Goal: Information Seeking & Learning: Learn about a topic

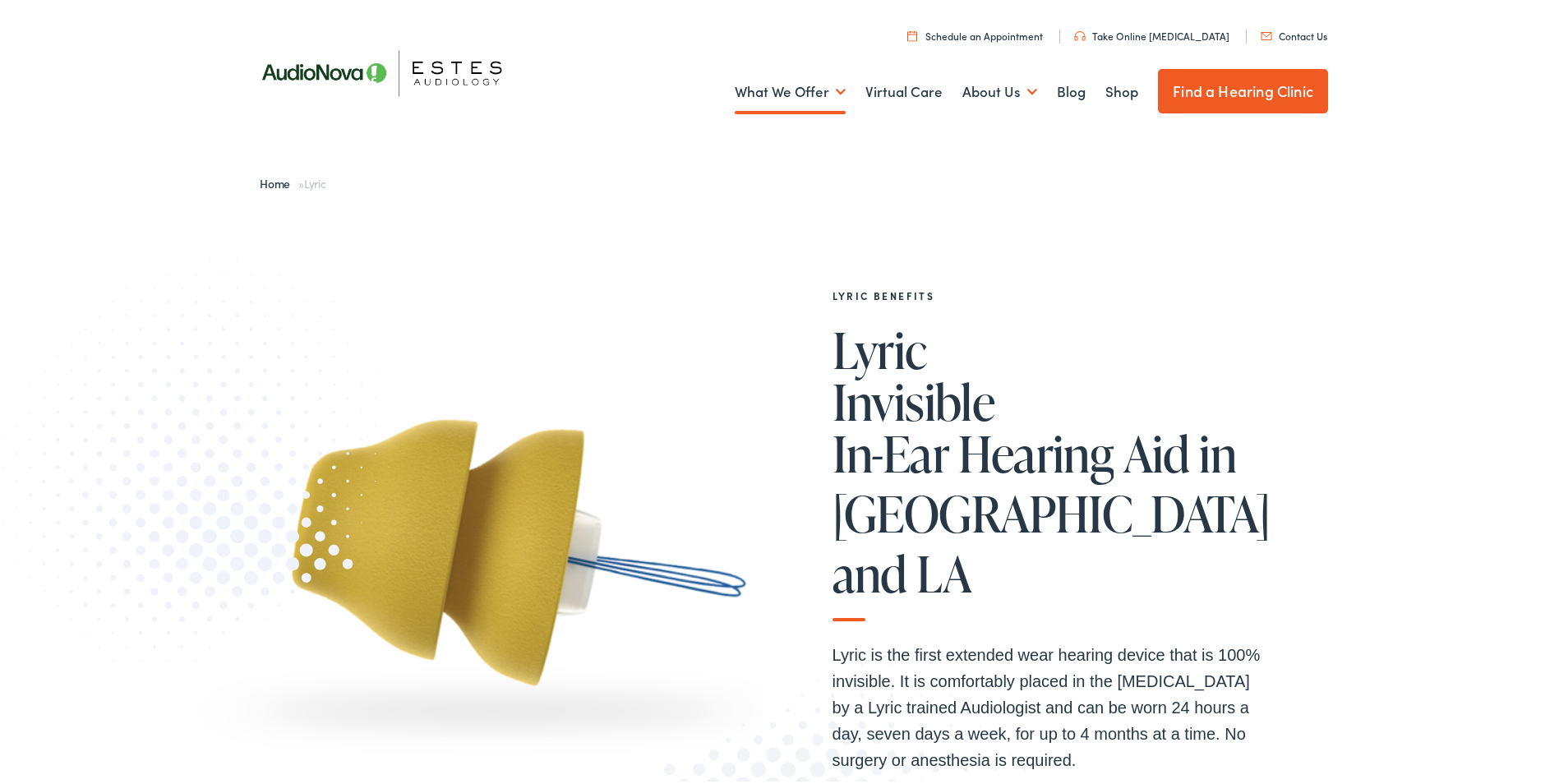
click at [329, 66] on img at bounding box center [391, 69] width 296 height 104
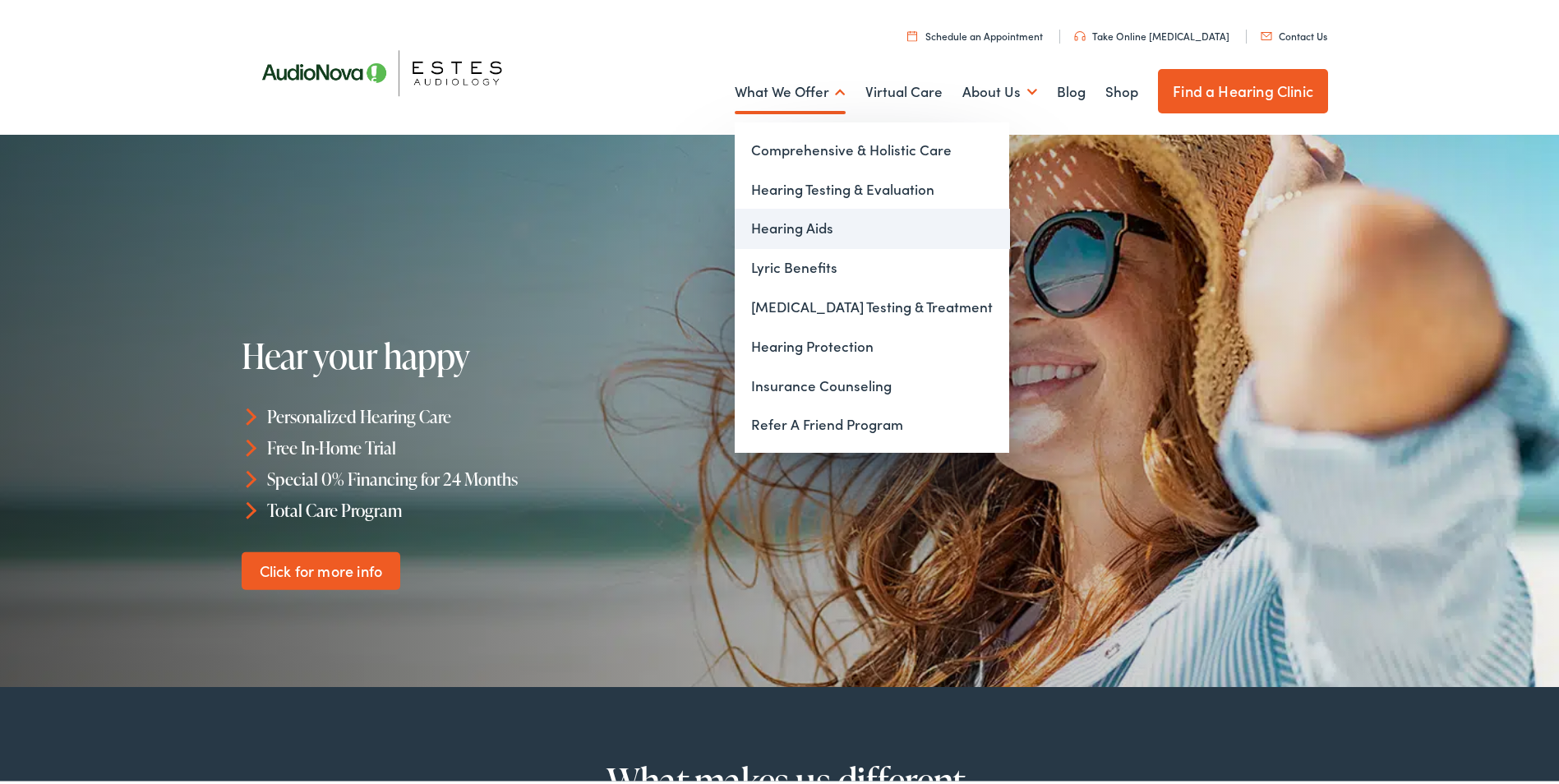
click at [787, 217] on link "Hearing Aids" at bounding box center [872, 225] width 275 height 40
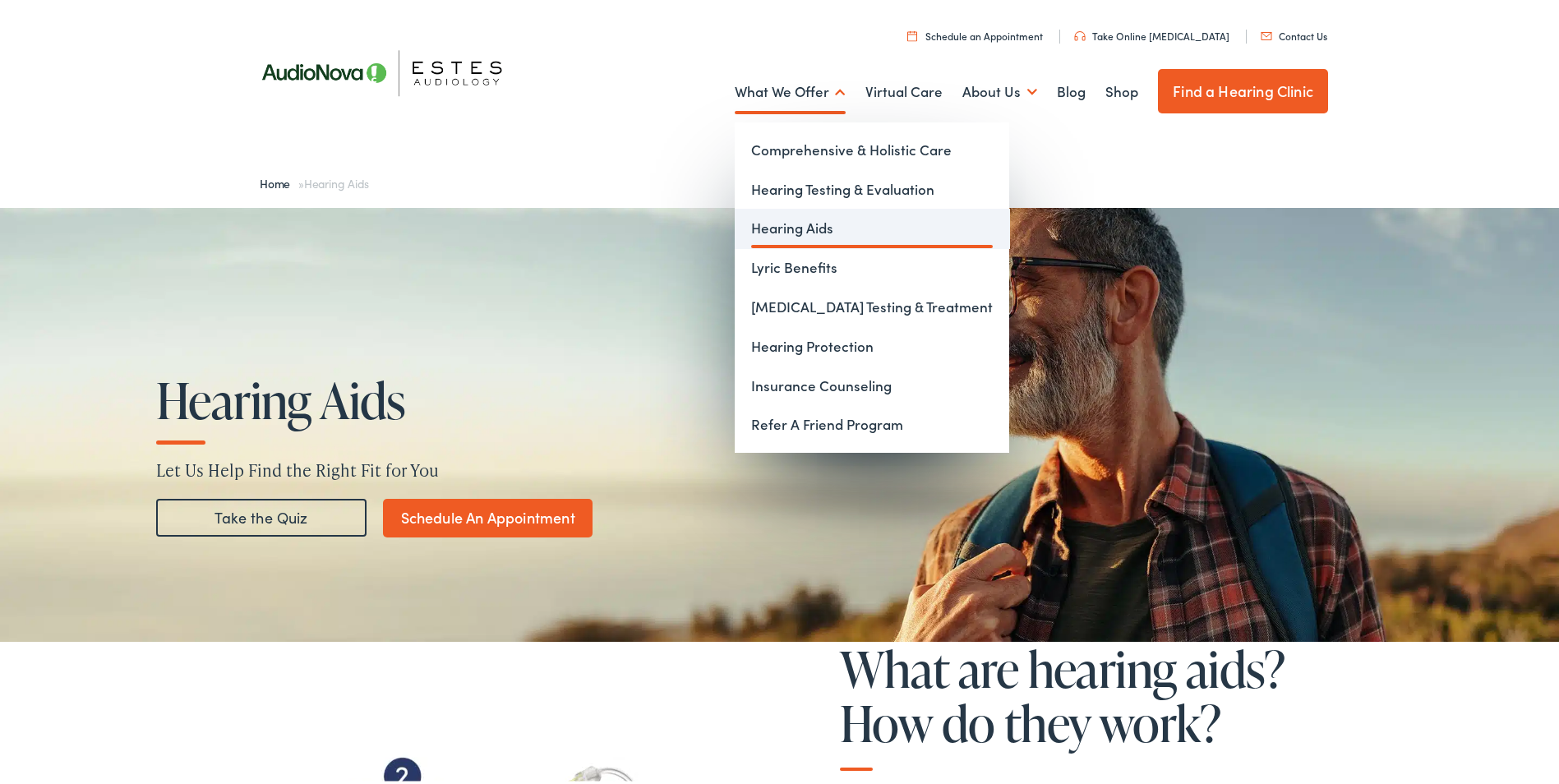
click at [791, 225] on link "Hearing Aids" at bounding box center [872, 225] width 275 height 40
click at [791, 148] on link "Comprehensive & Holistic Care" at bounding box center [872, 146] width 275 height 40
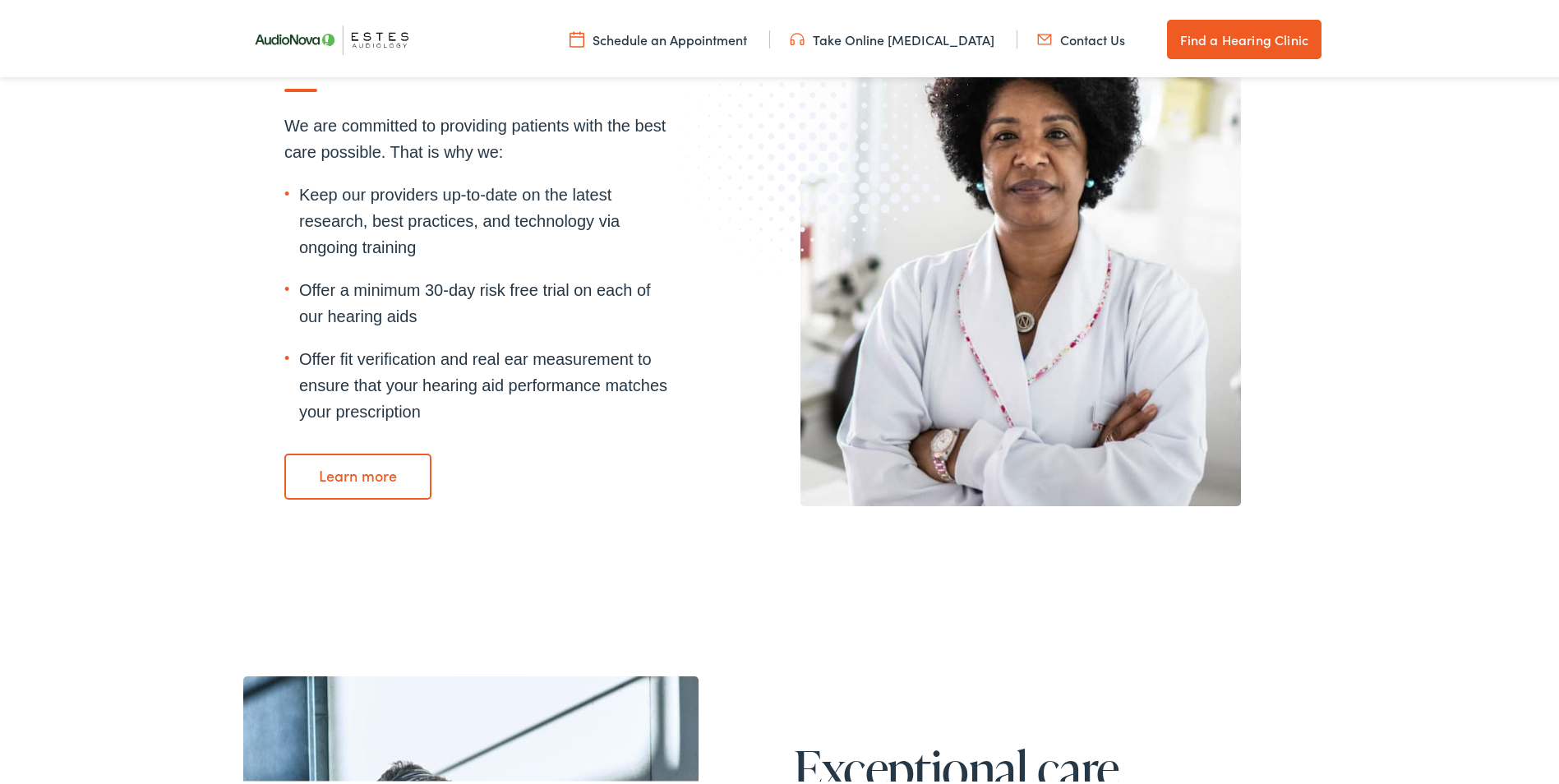
scroll to position [2218, 0]
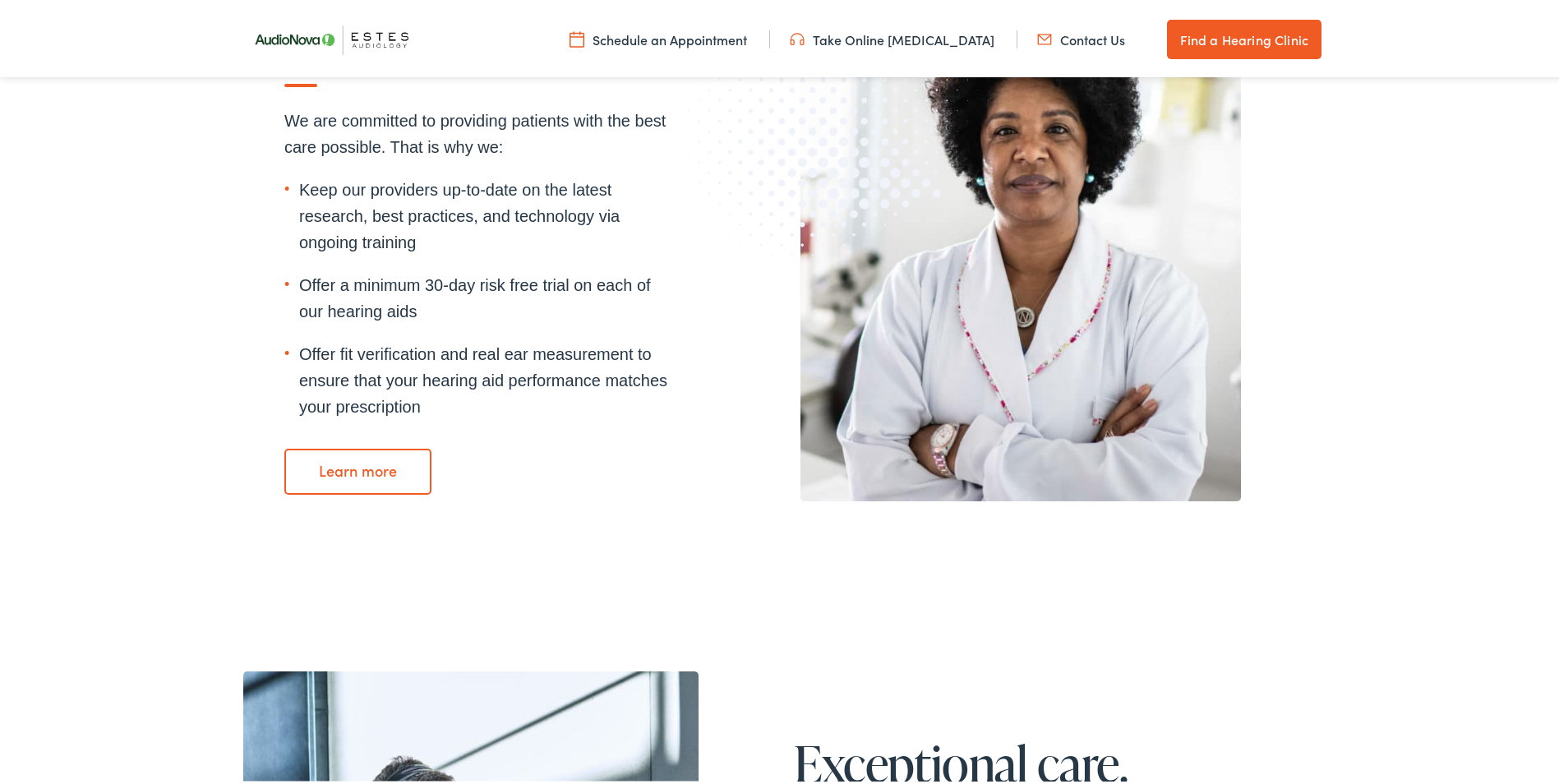
click at [359, 474] on link "Learn more" at bounding box center [358, 468] width 147 height 46
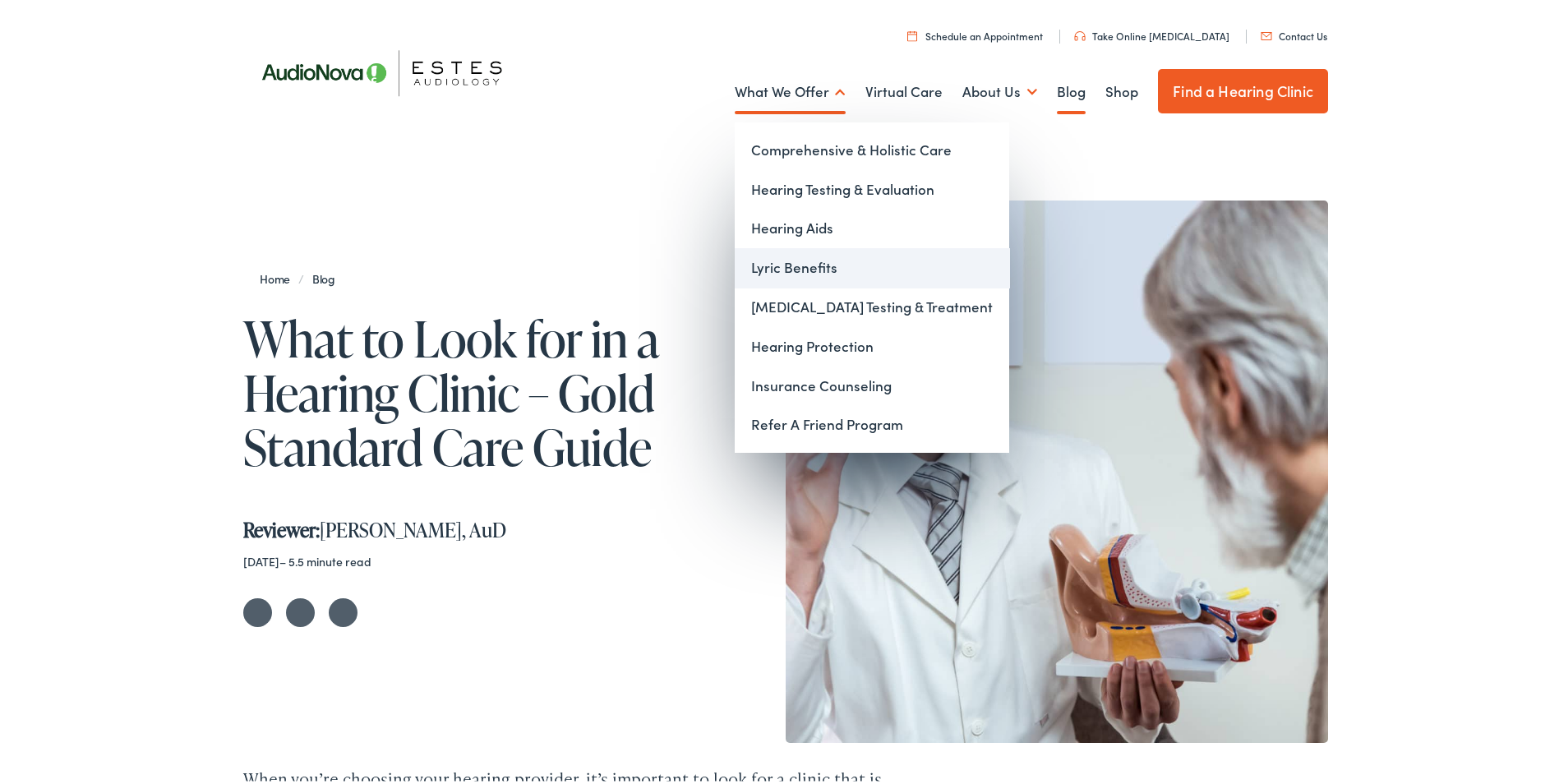
click at [793, 255] on link "Lyric Benefits" at bounding box center [872, 264] width 275 height 40
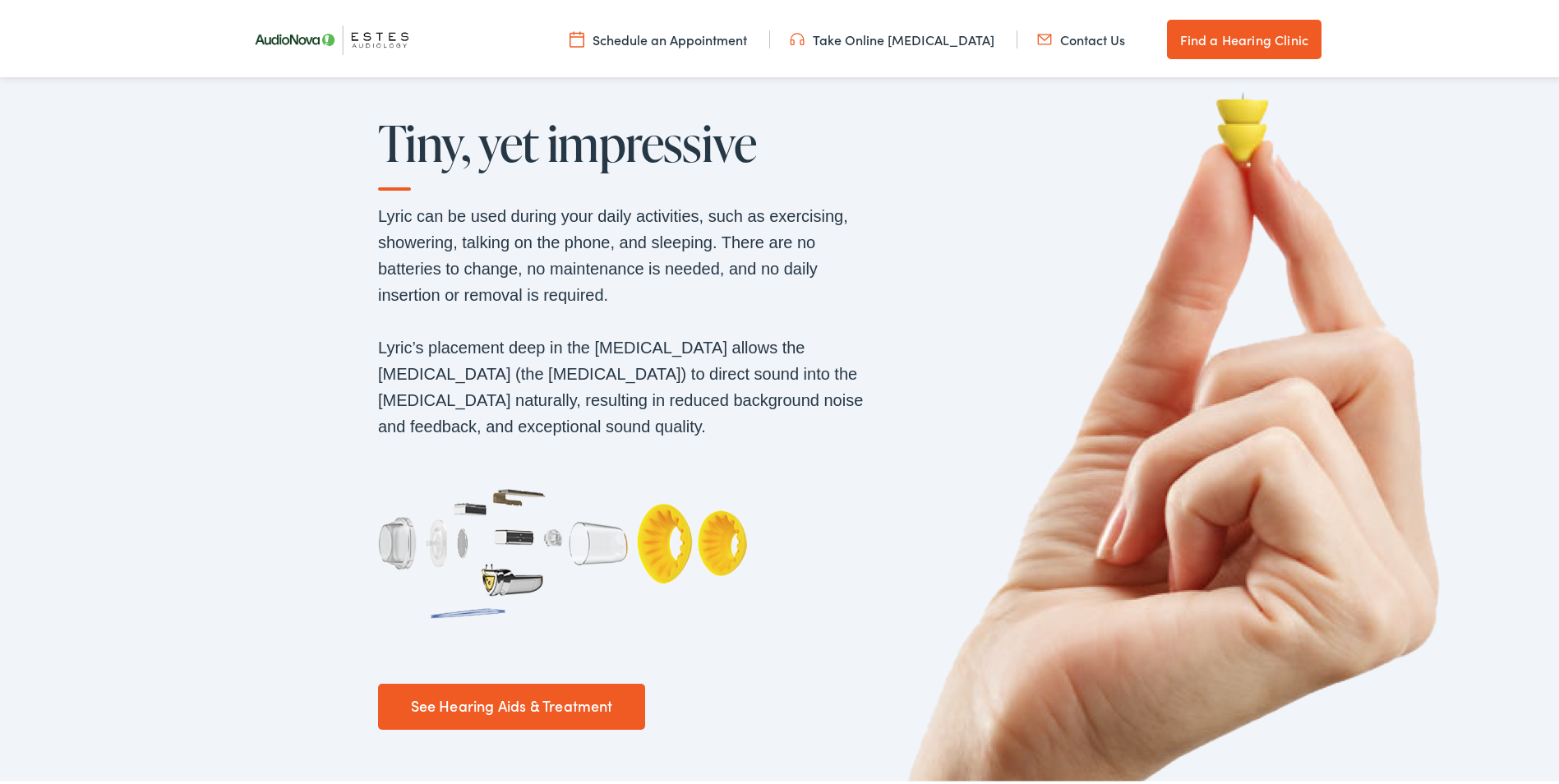
scroll to position [1561, 0]
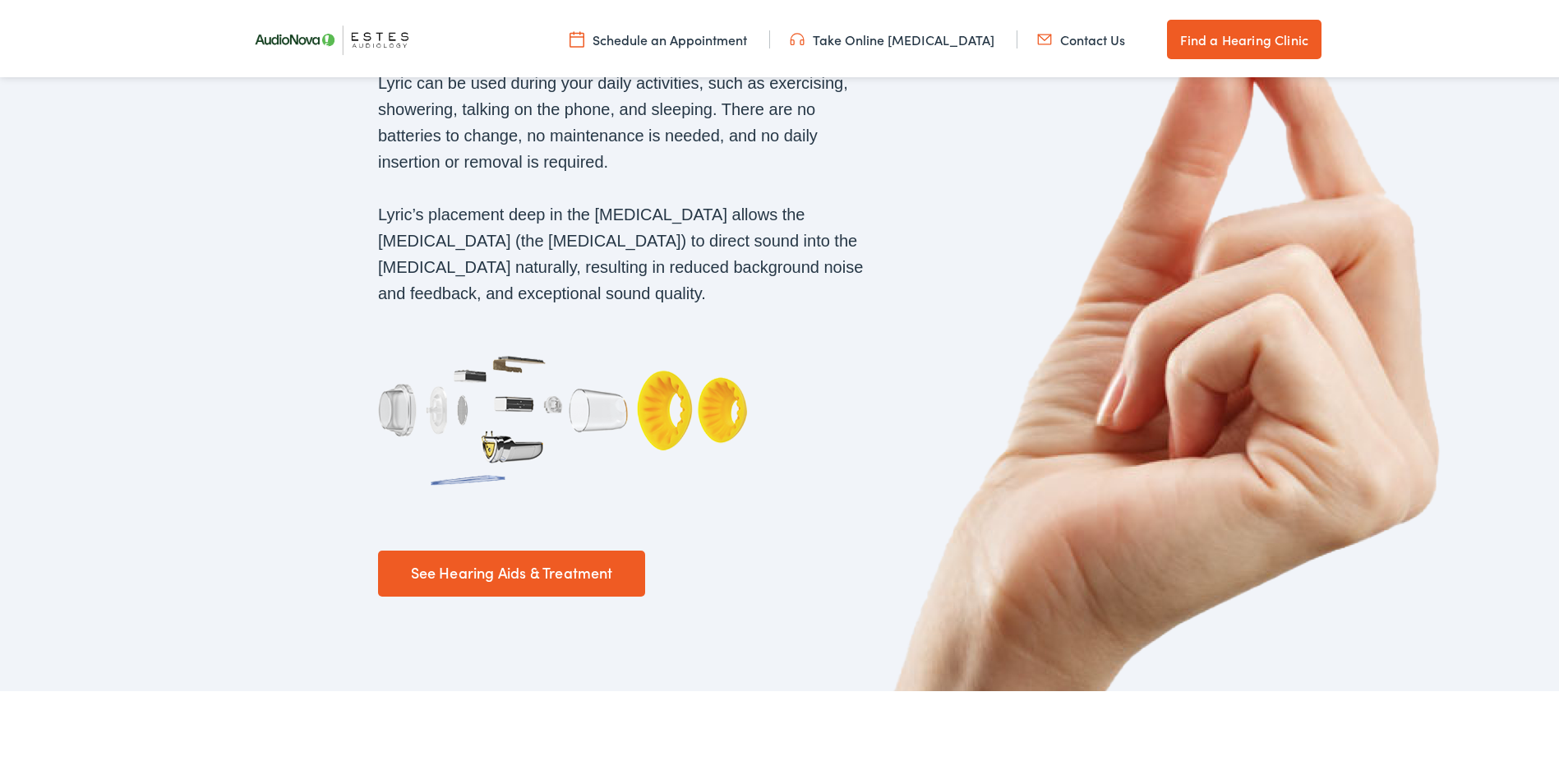
click at [478, 547] on link "See Hearing Aids & Treatment" at bounding box center [511, 570] width 267 height 46
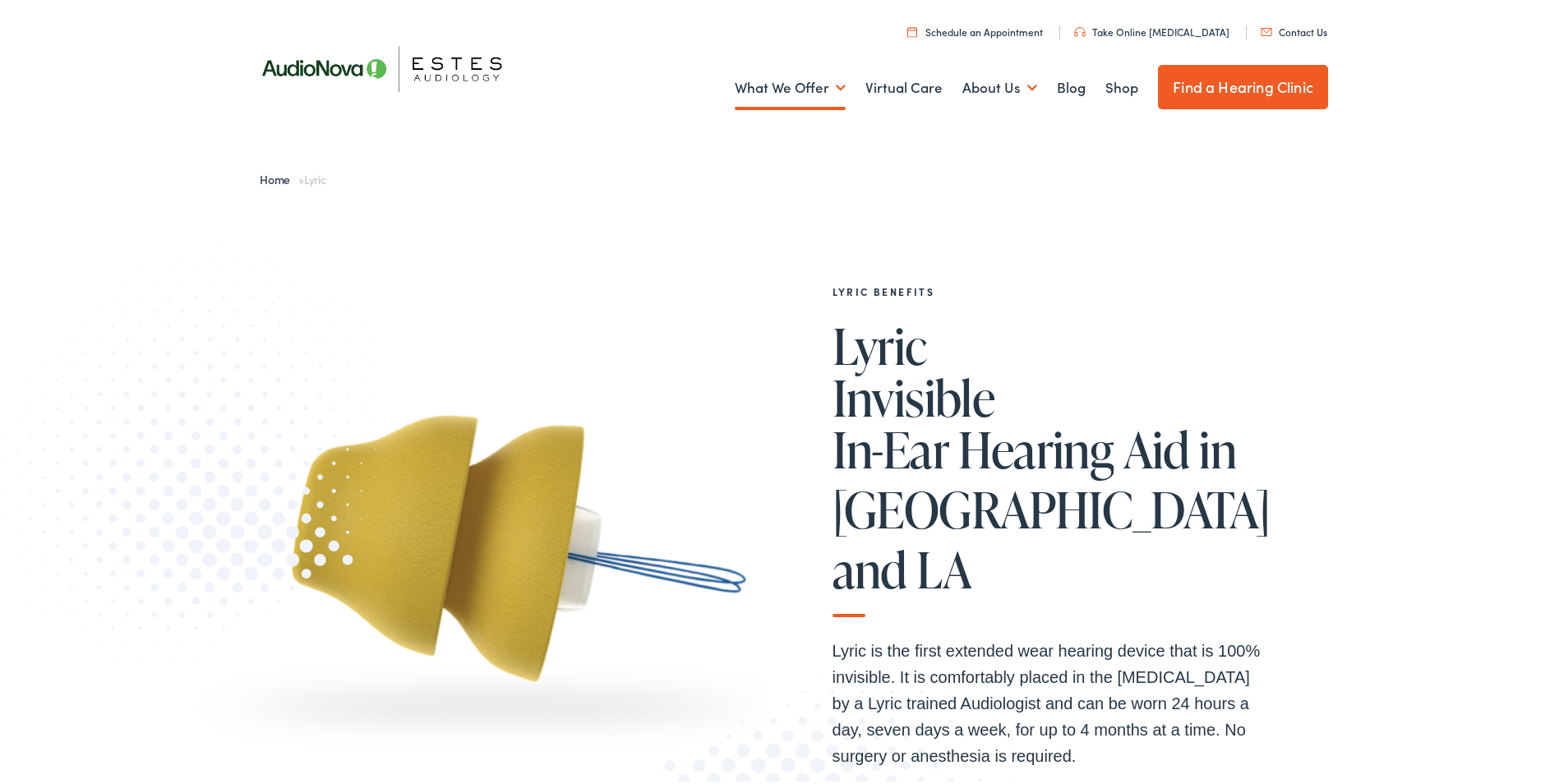
scroll to position [0, 0]
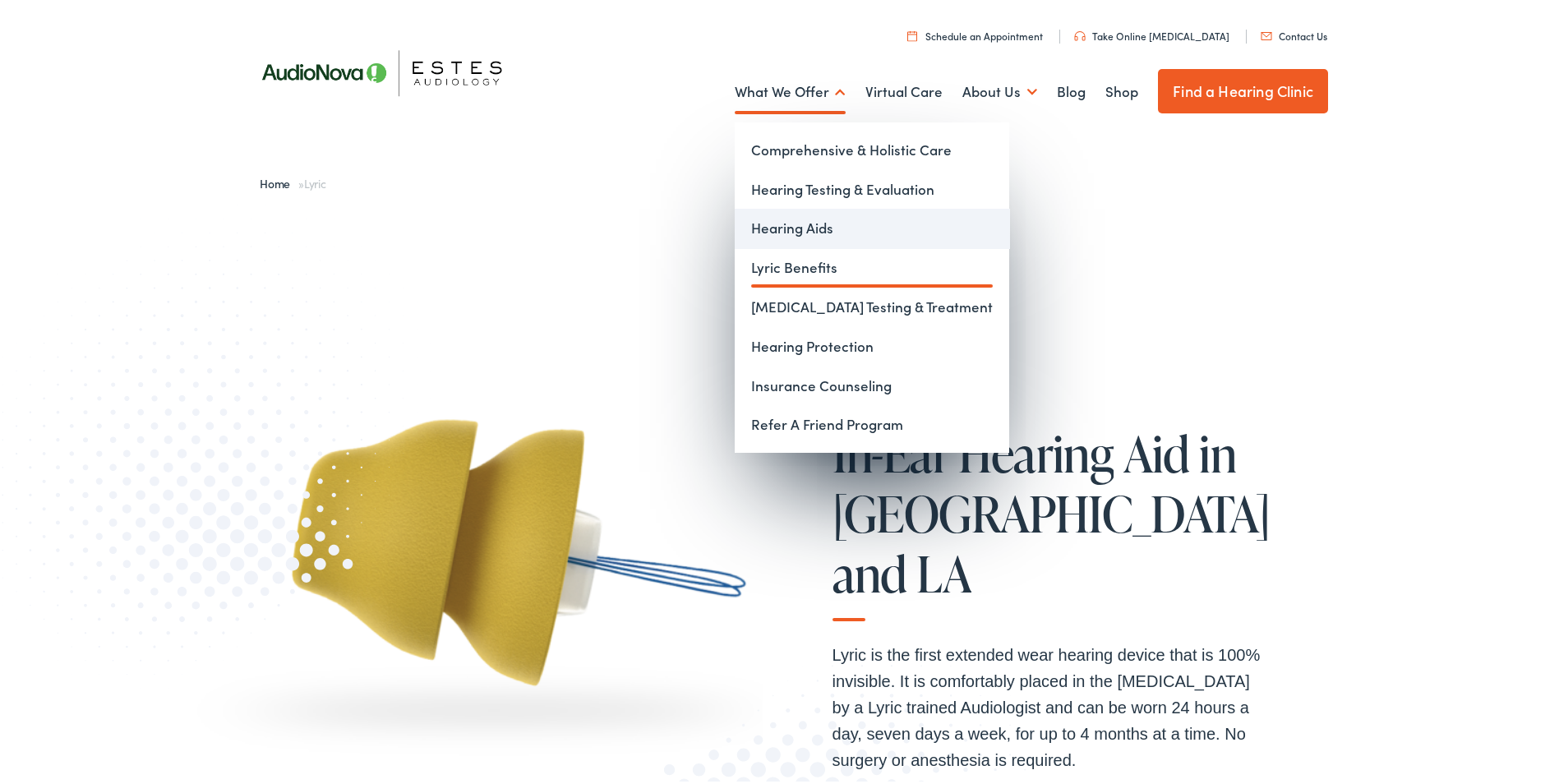
click at [793, 217] on link "Hearing Aids" at bounding box center [872, 225] width 275 height 40
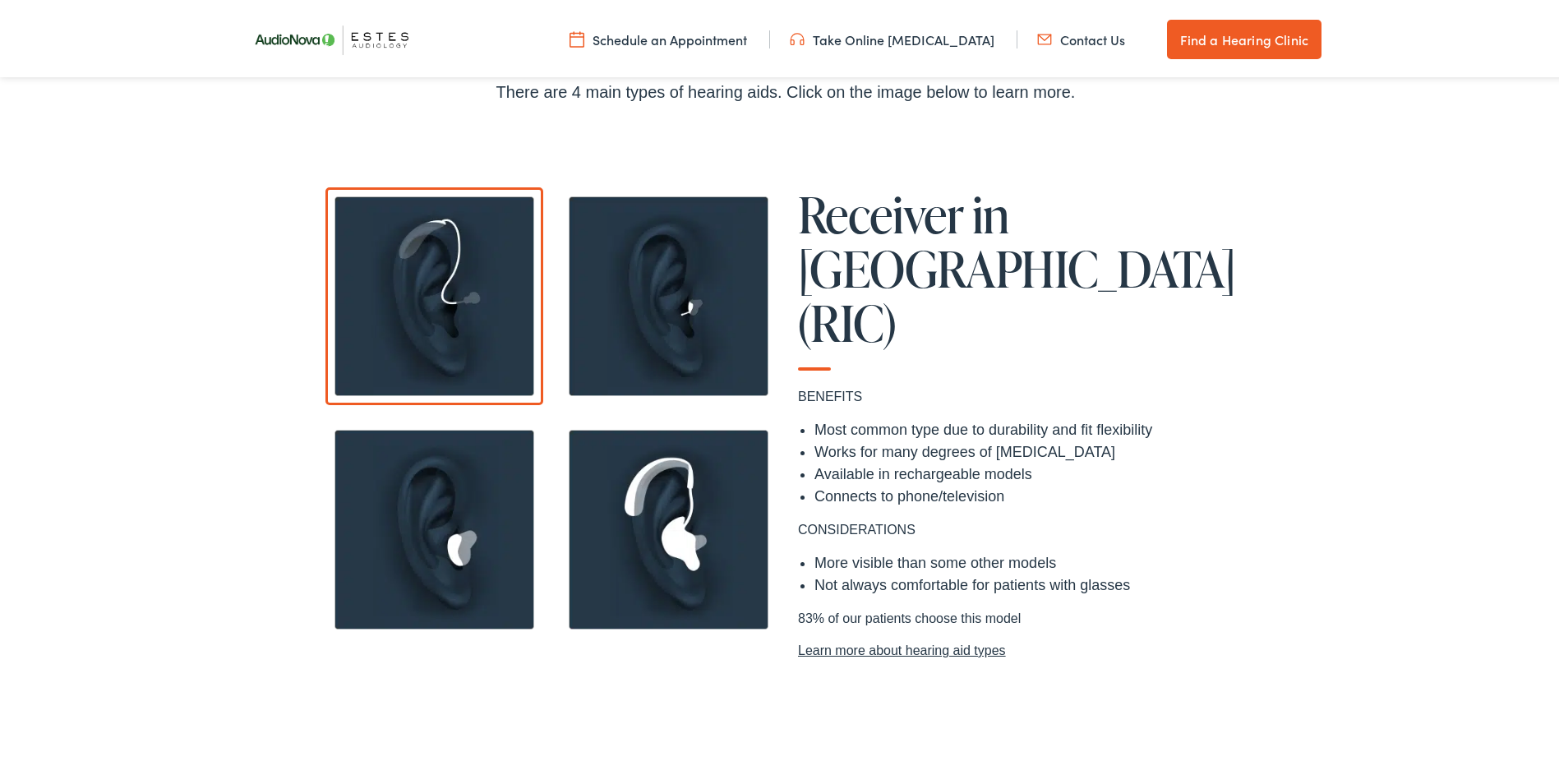
scroll to position [1397, 0]
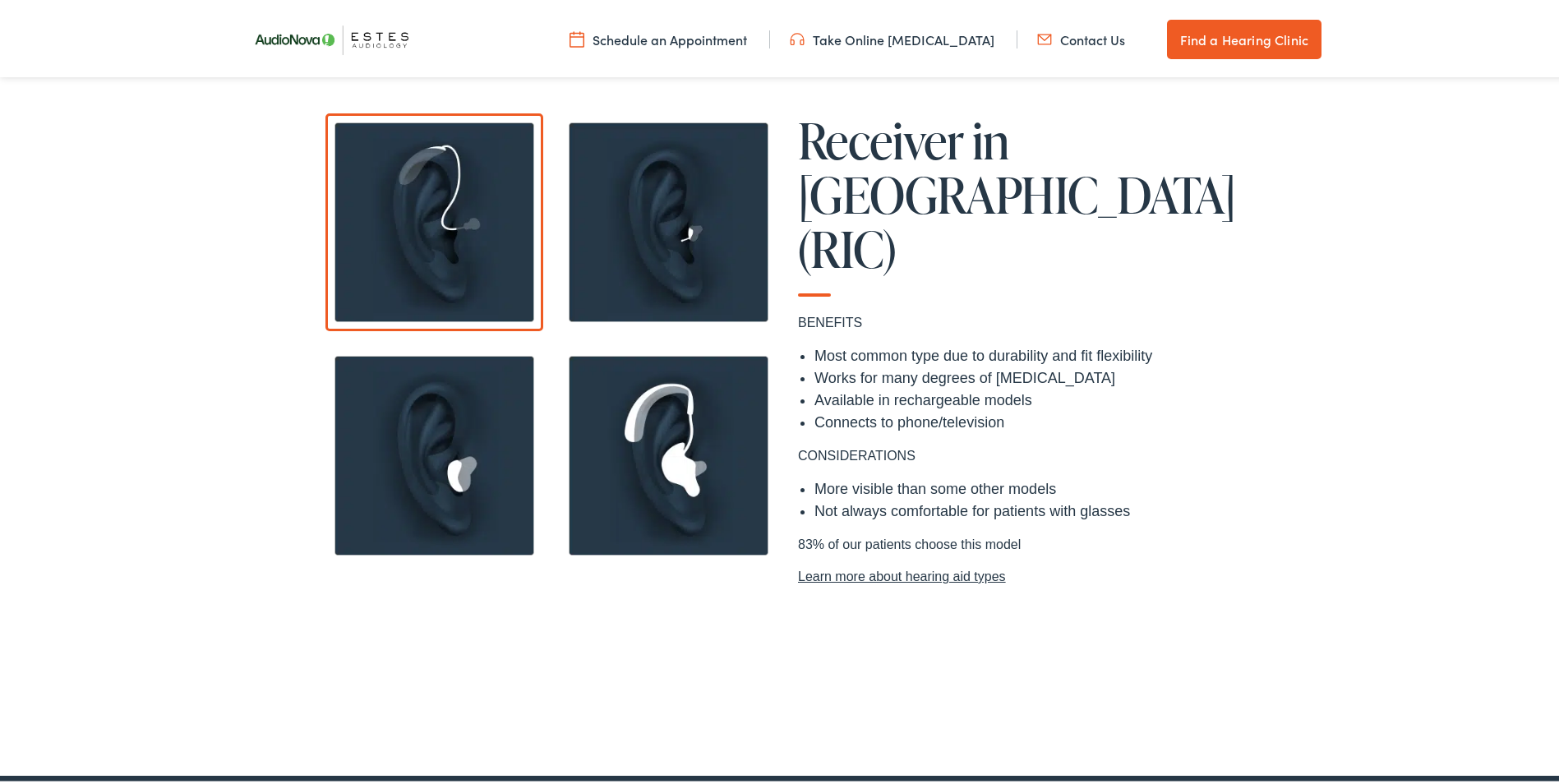
click at [671, 466] on img at bounding box center [668, 452] width 217 height 217
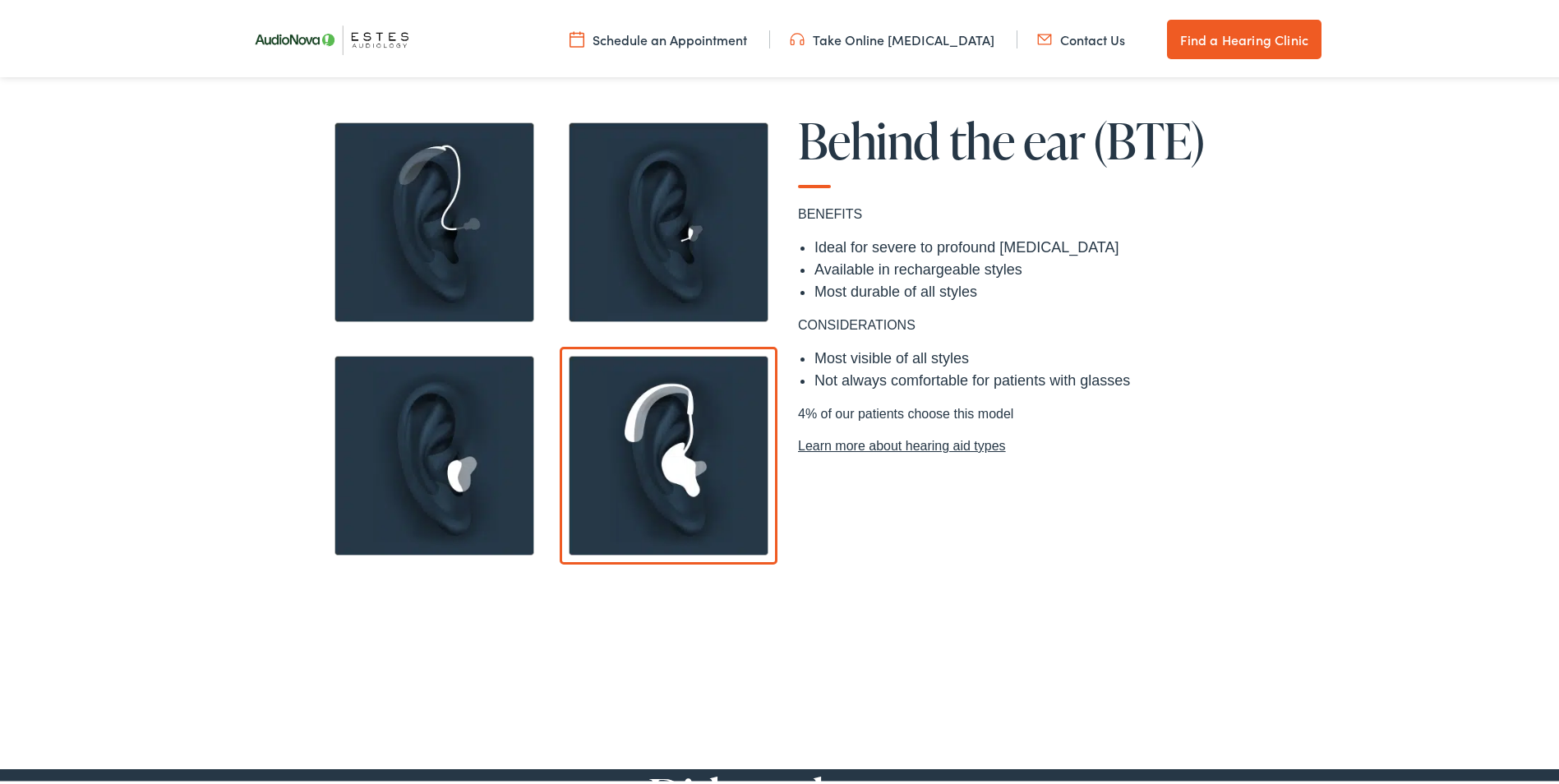
click at [683, 223] on img at bounding box center [668, 219] width 217 height 217
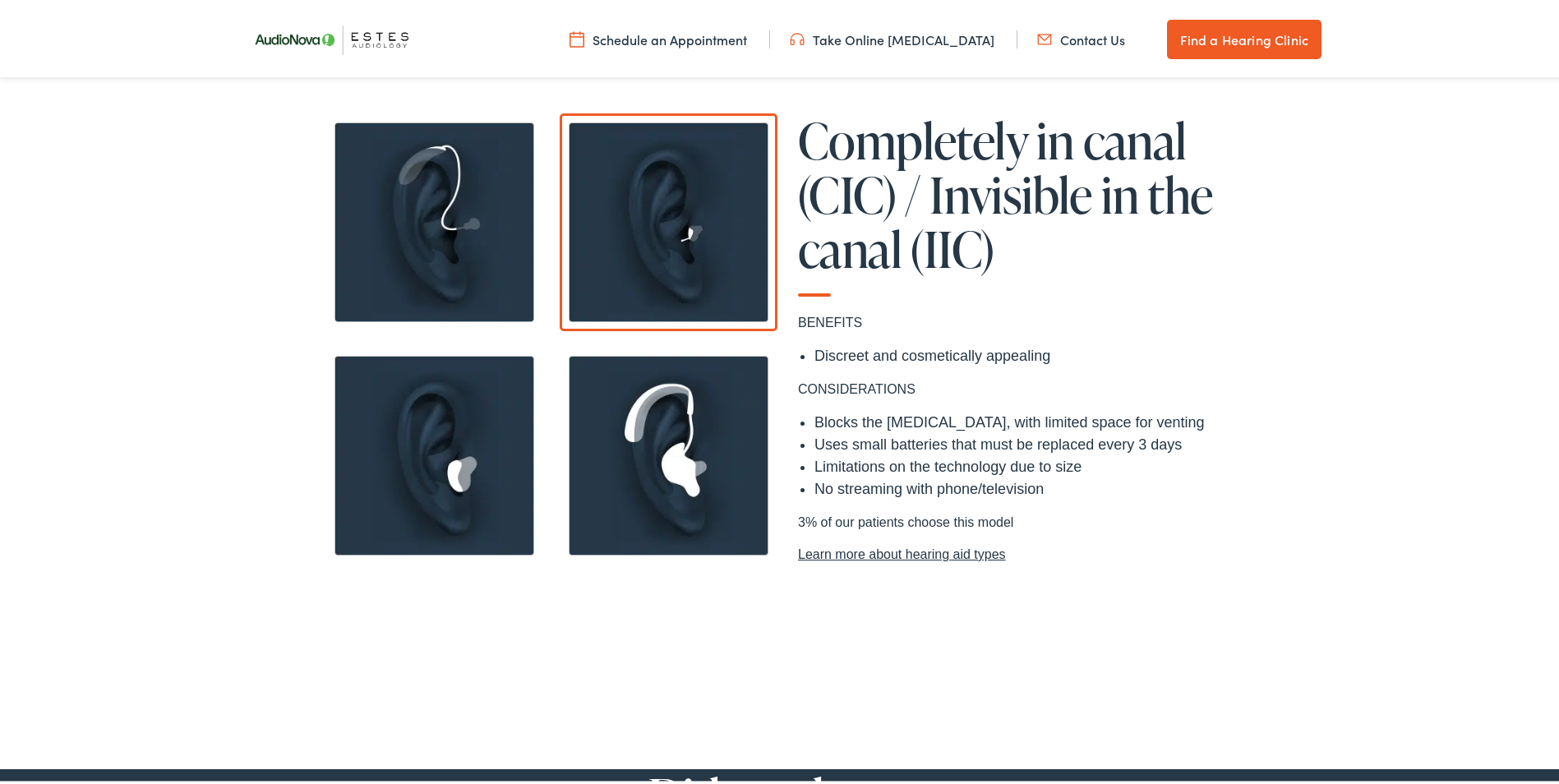
click at [446, 222] on img at bounding box center [434, 219] width 217 height 217
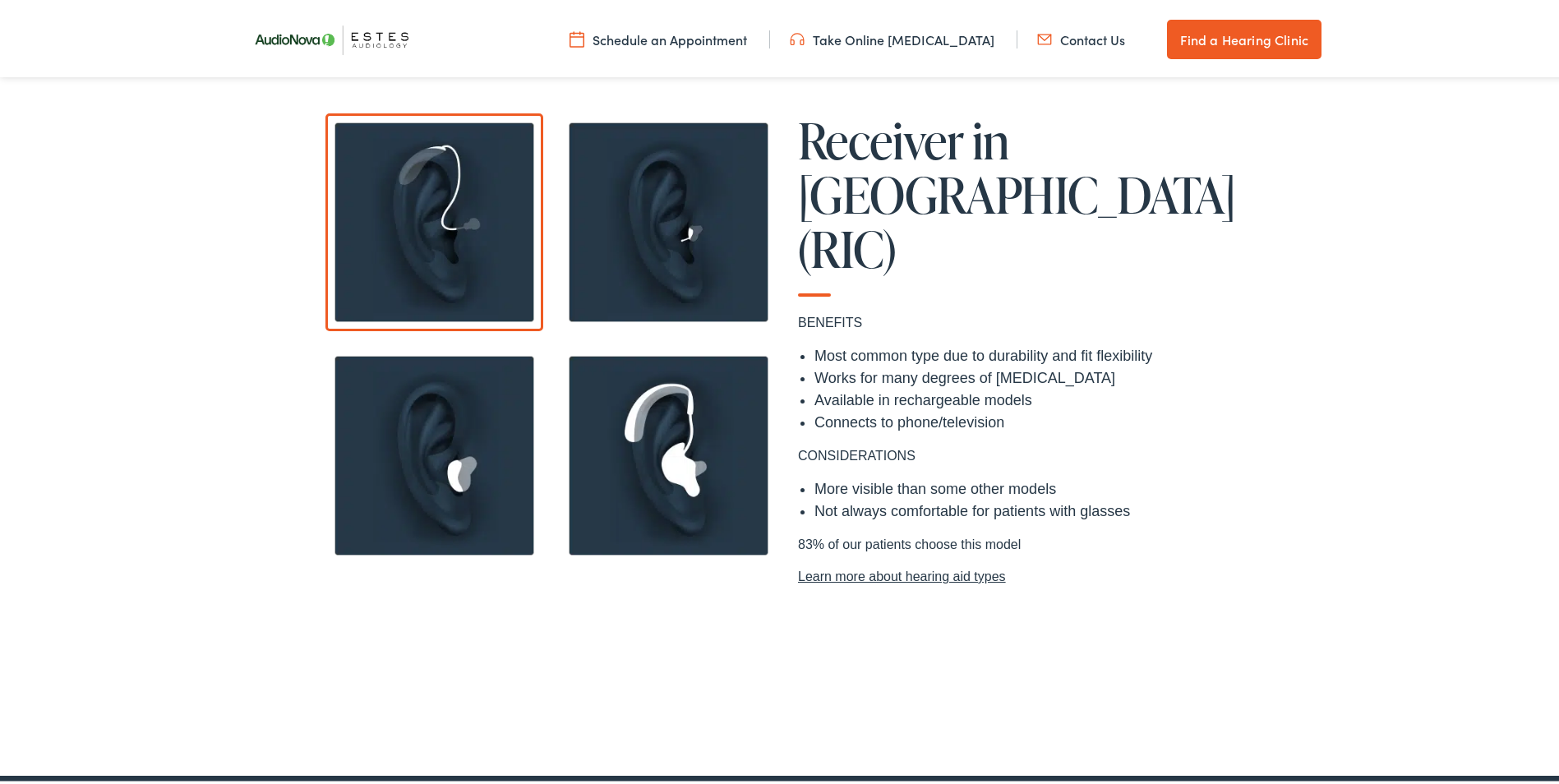
click at [456, 467] on img at bounding box center [434, 452] width 217 height 217
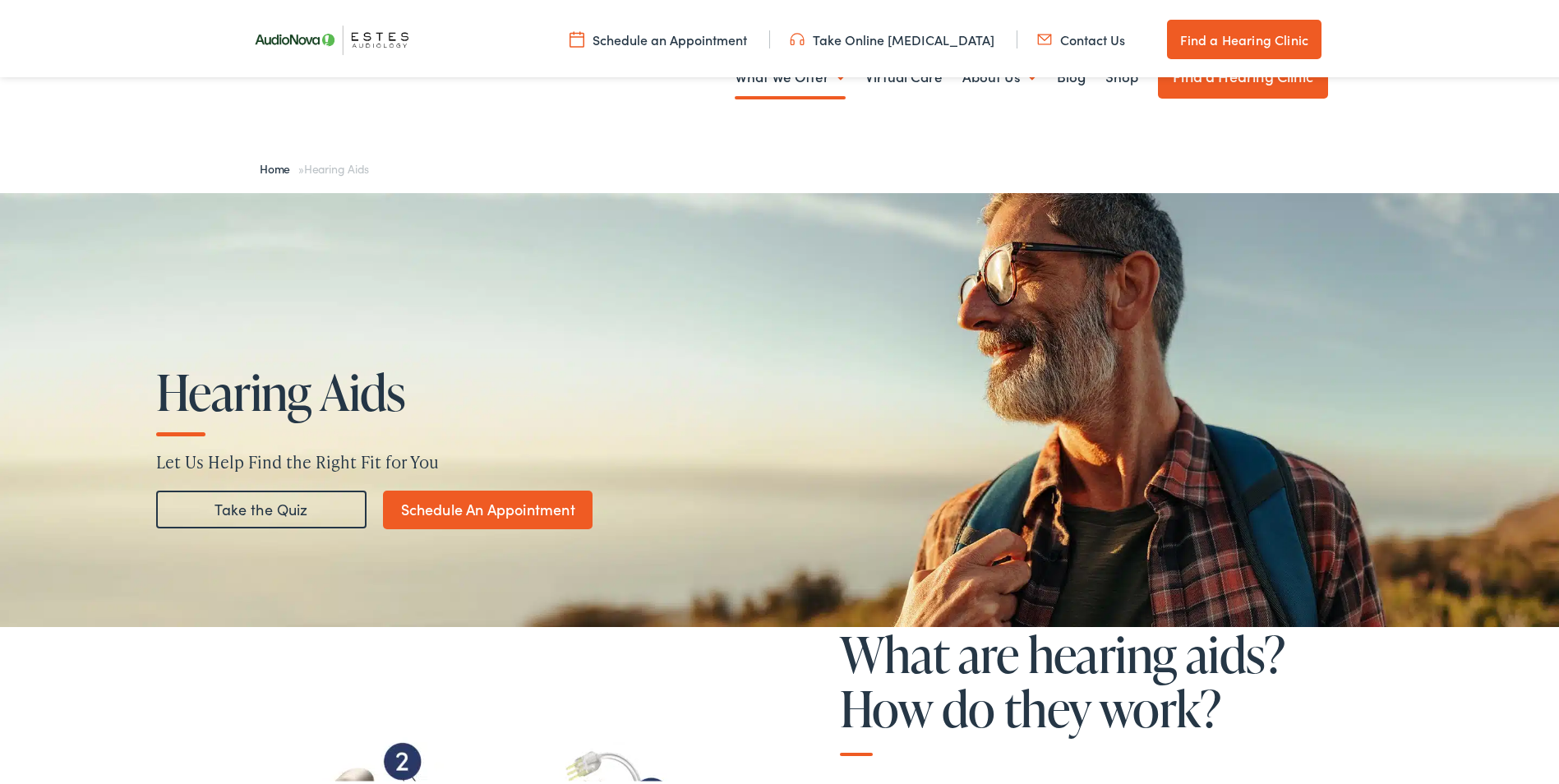
scroll to position [0, 0]
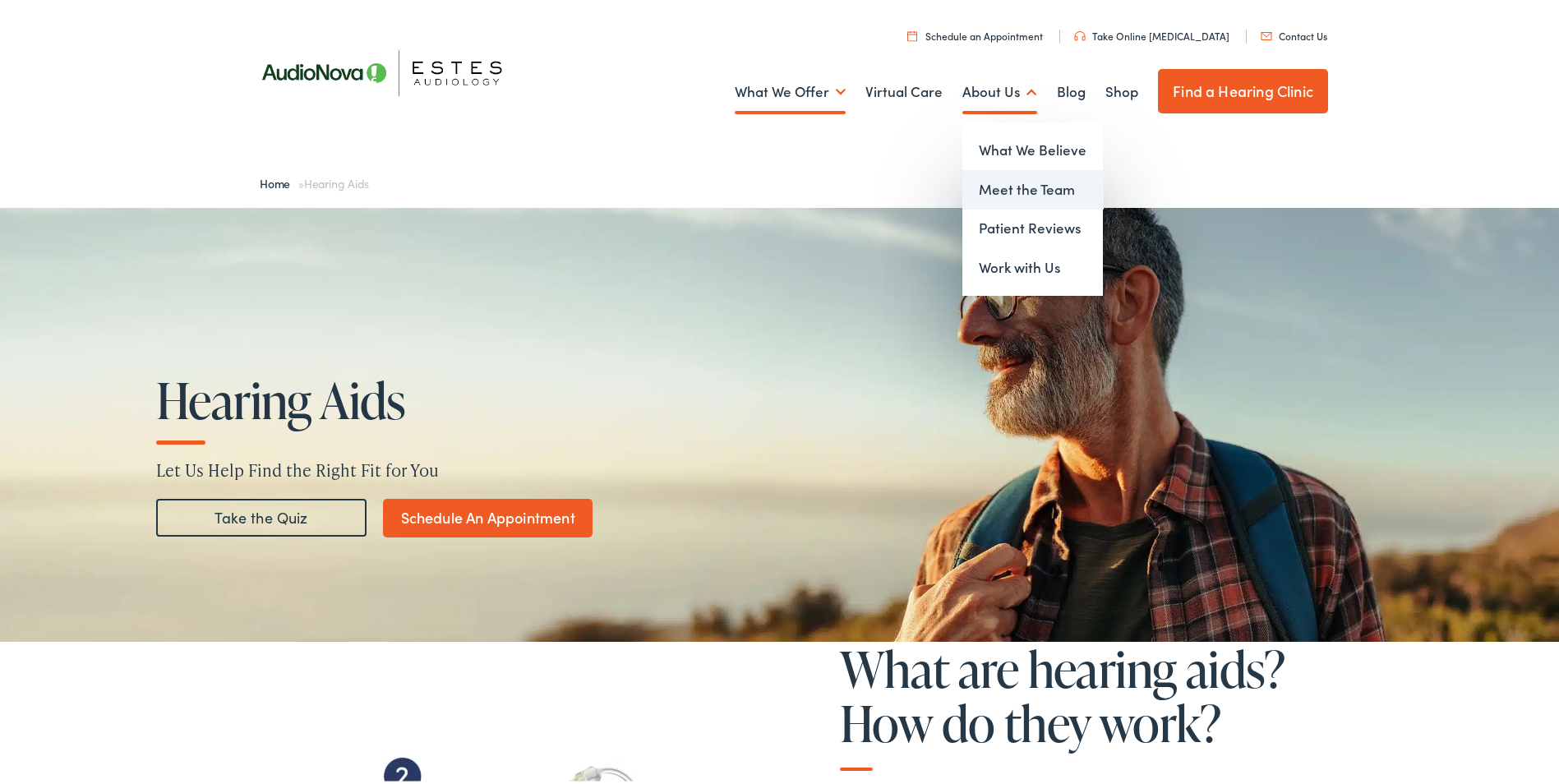
click at [980, 184] on link "Meet the Team" at bounding box center [1032, 186] width 141 height 40
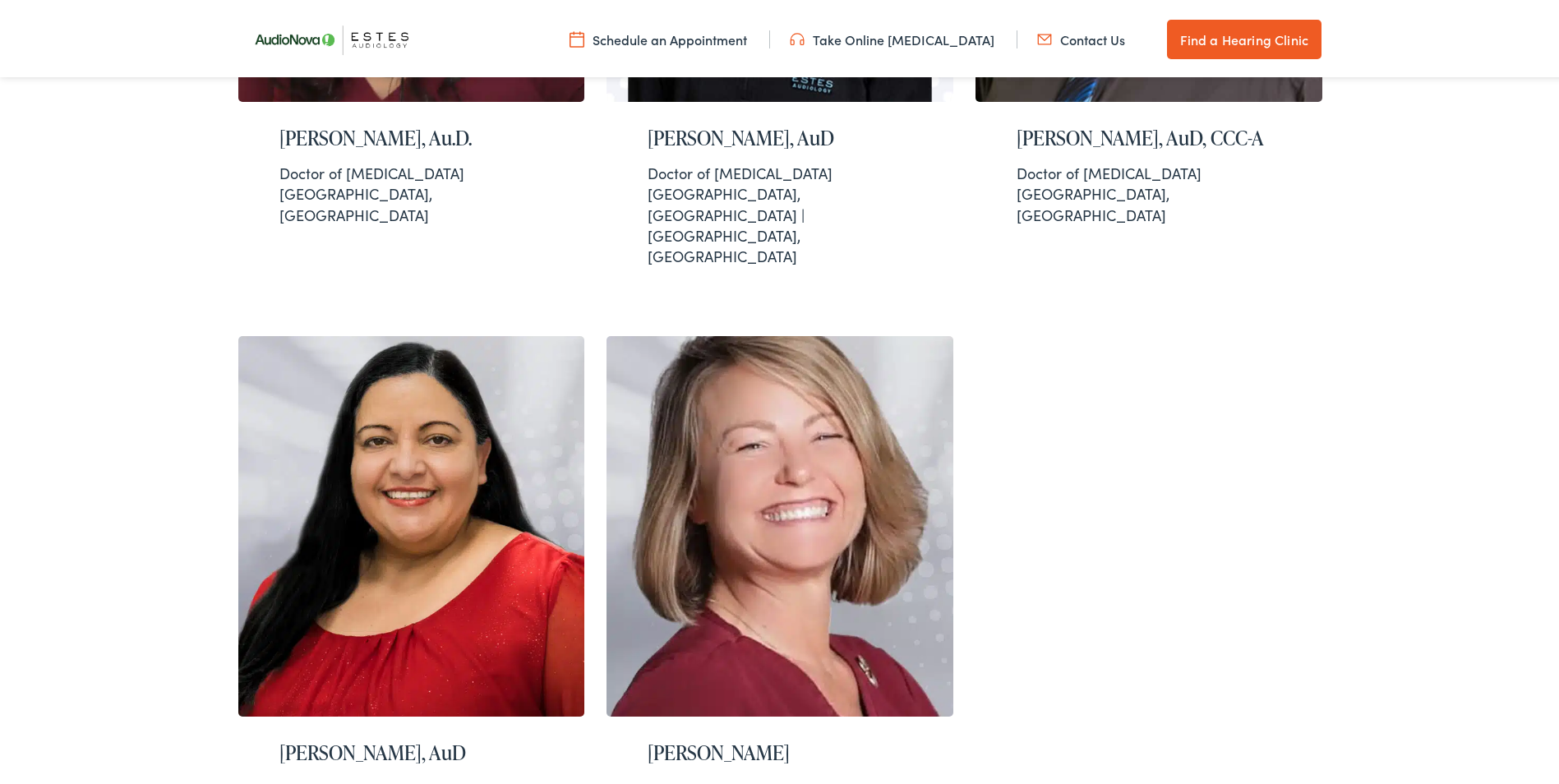
scroll to position [1561, 0]
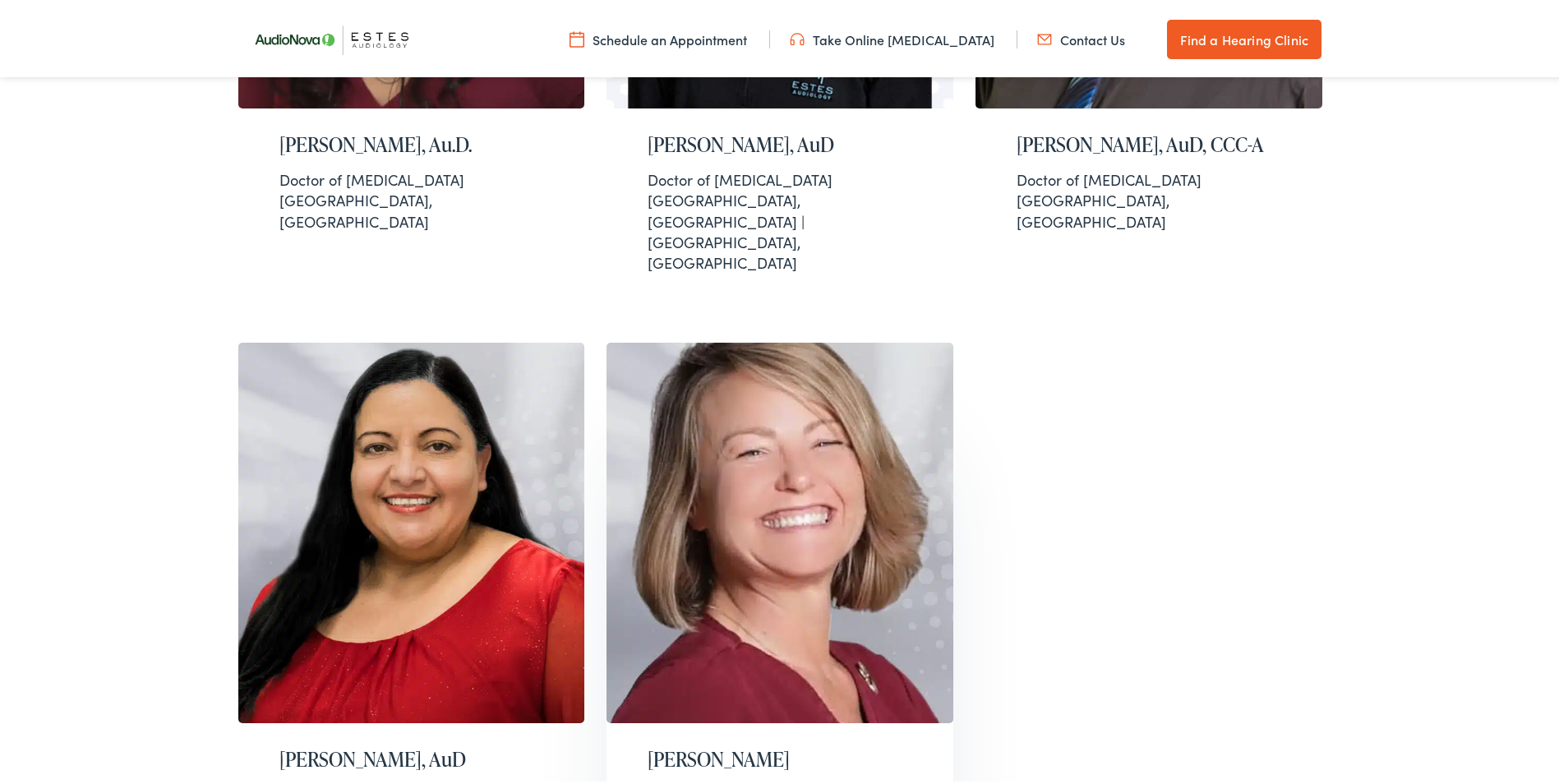
click at [827, 350] on img at bounding box center [780, 530] width 346 height 381
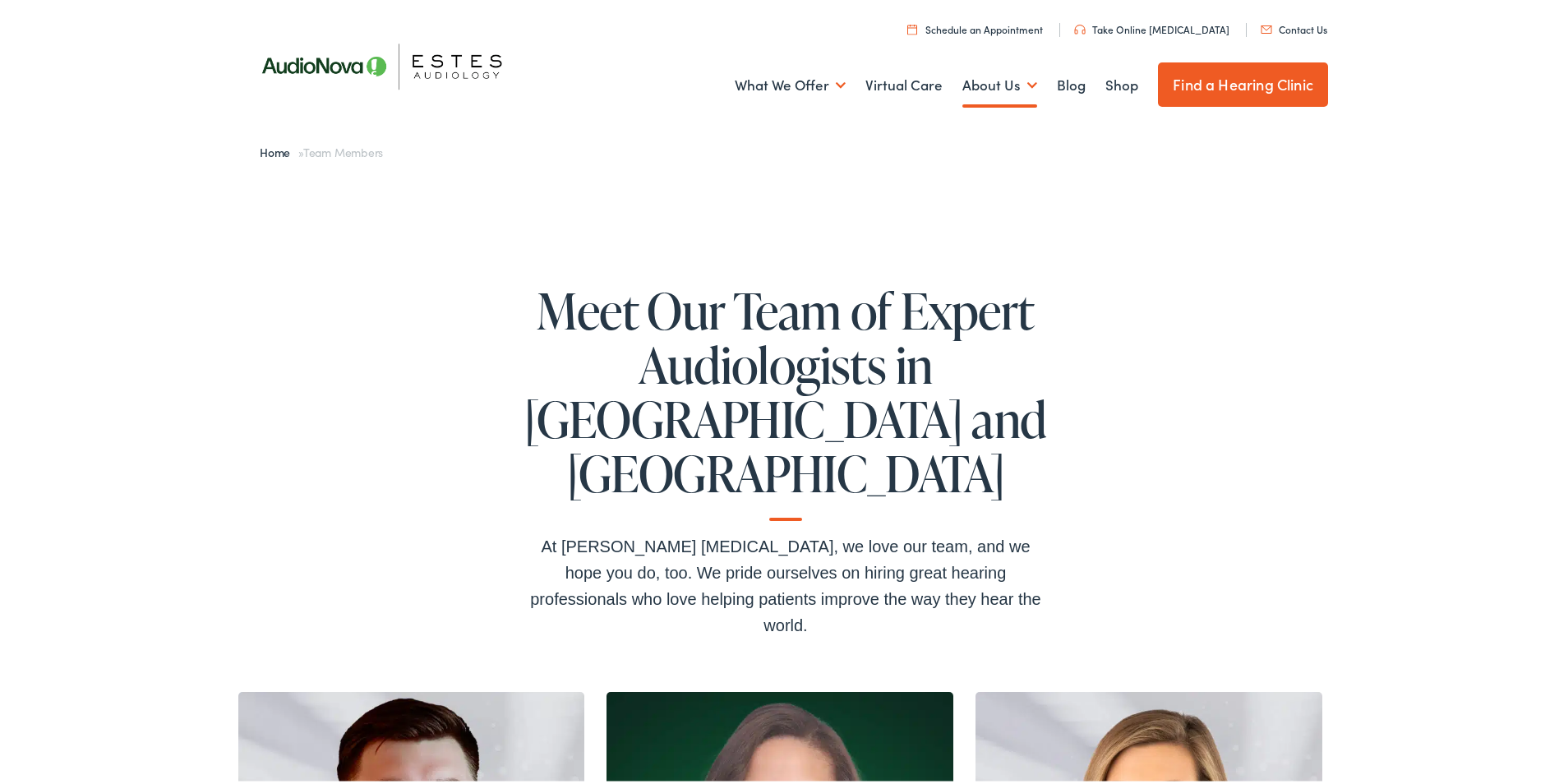
scroll to position [0, 0]
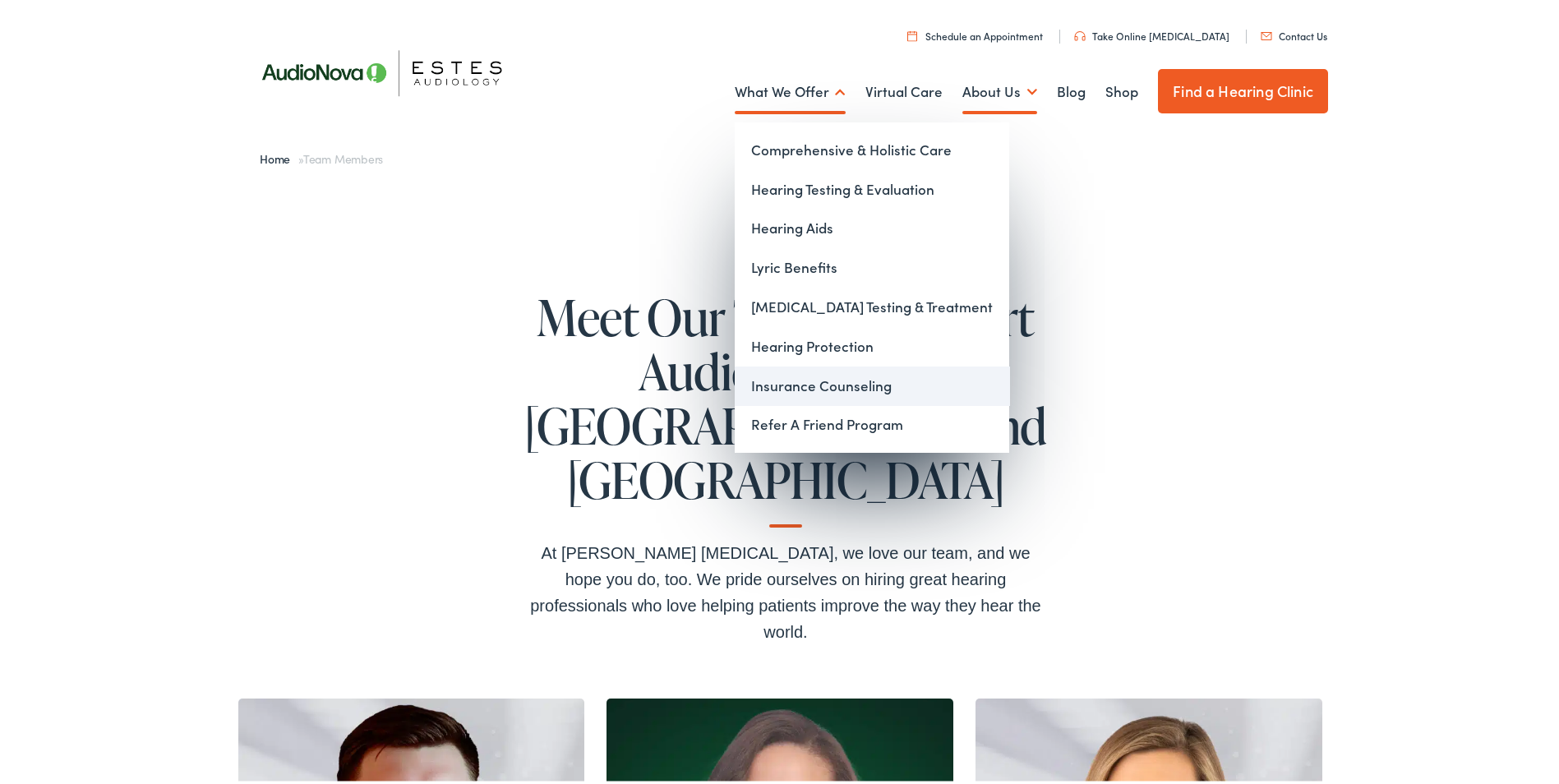
click at [812, 385] on link "Insurance Counseling" at bounding box center [872, 382] width 275 height 40
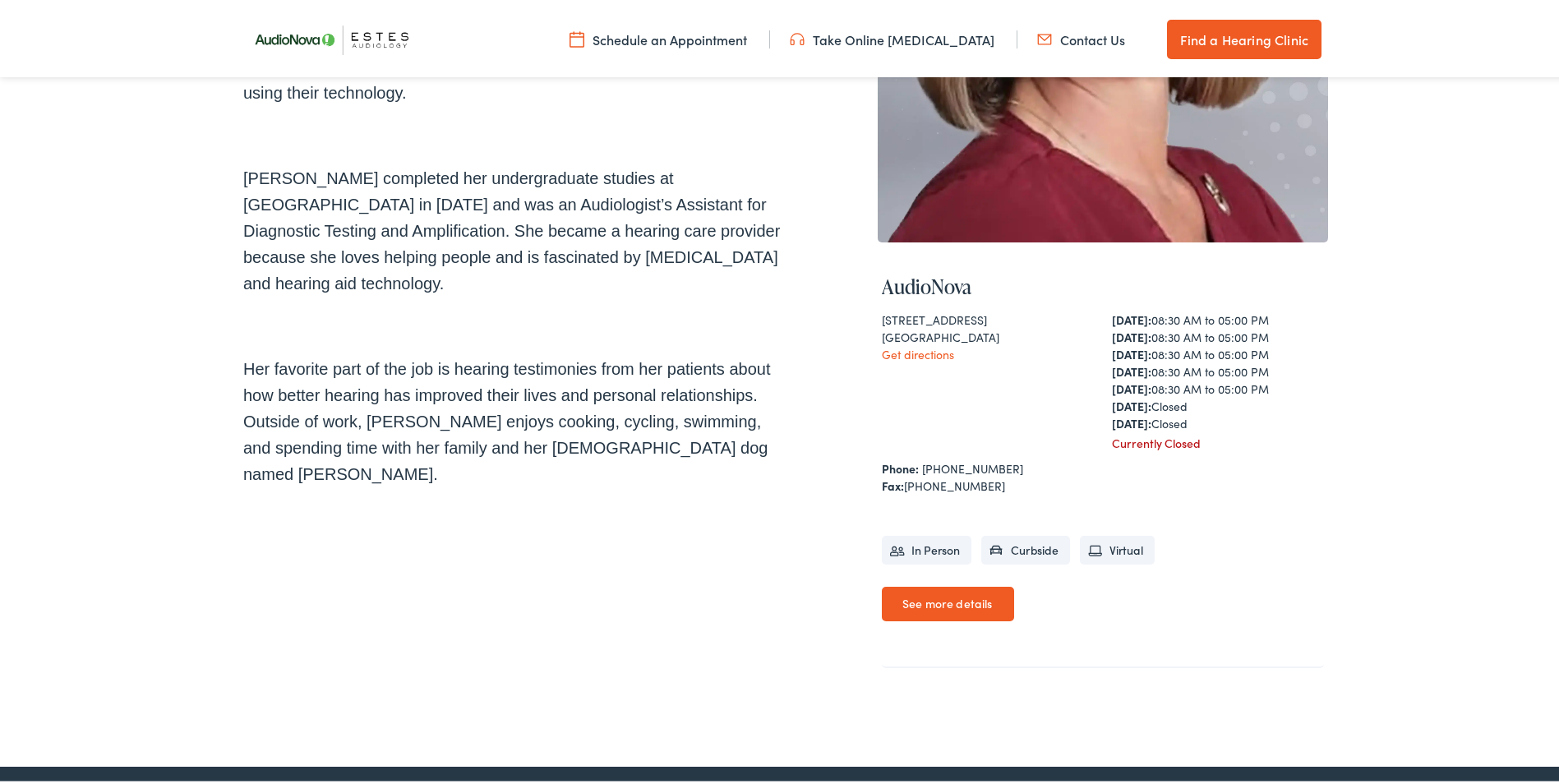
scroll to position [411, 0]
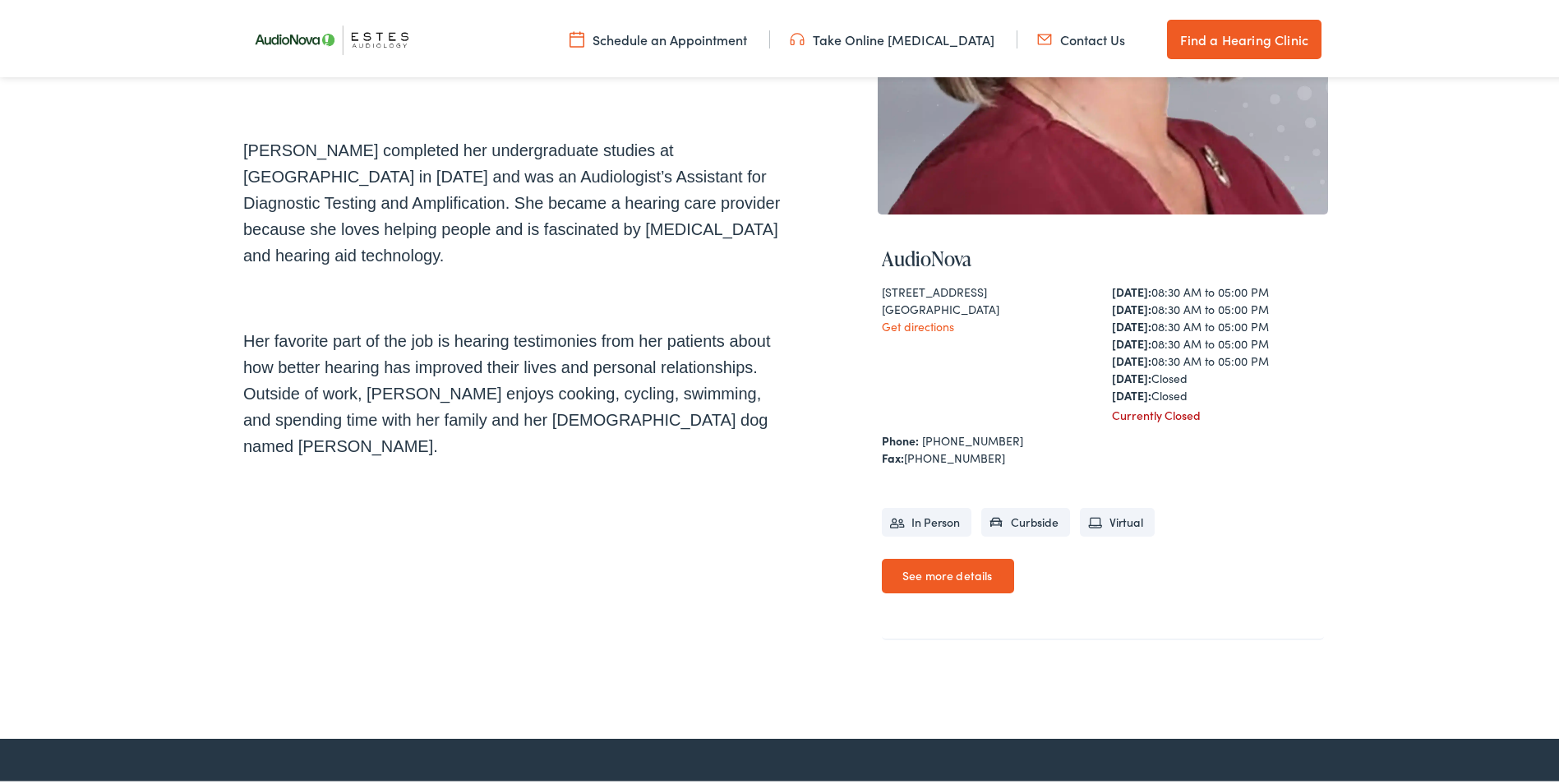
click at [936, 567] on link "See more details" at bounding box center [948, 572] width 133 height 34
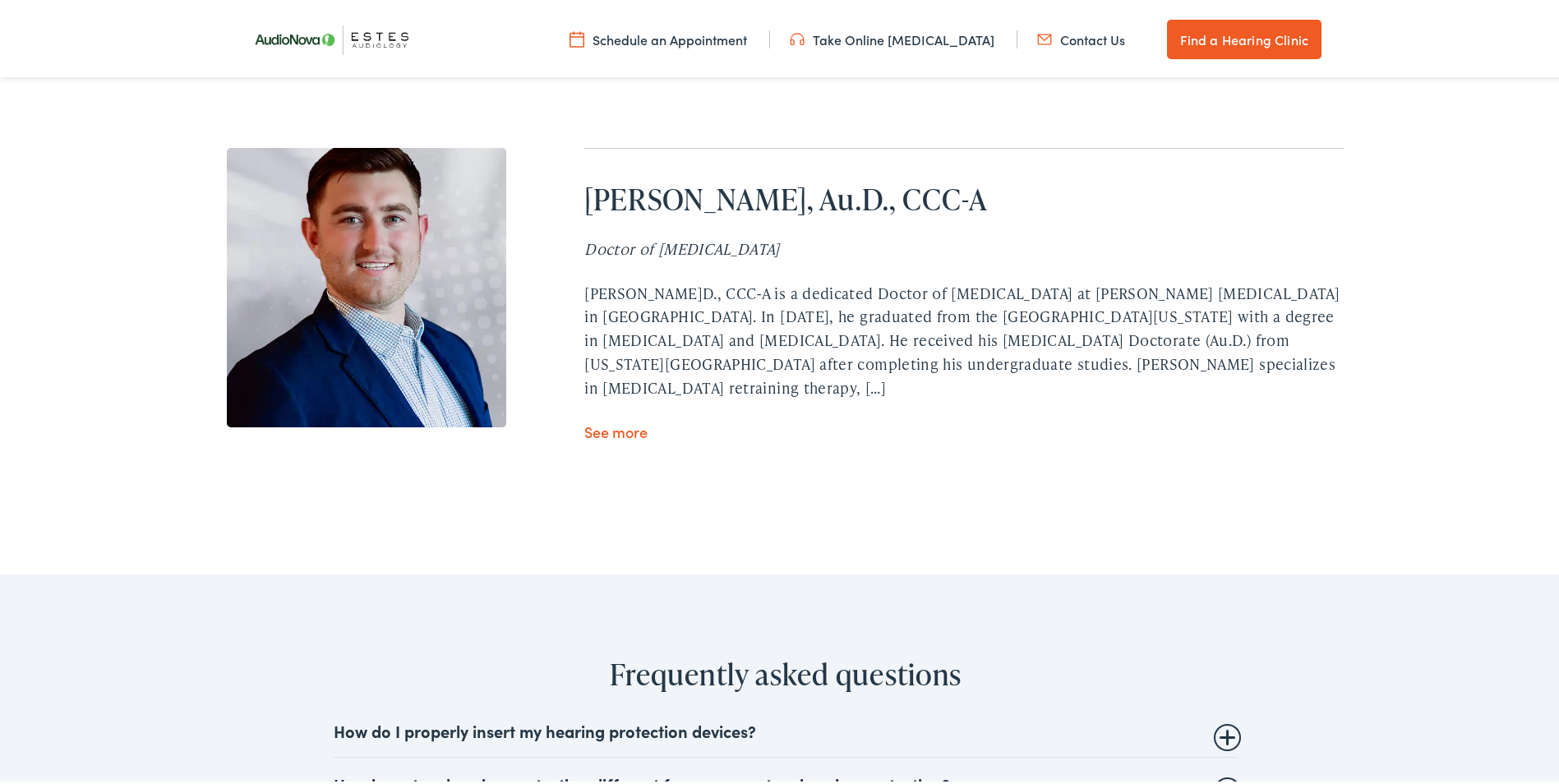
scroll to position [5833, 0]
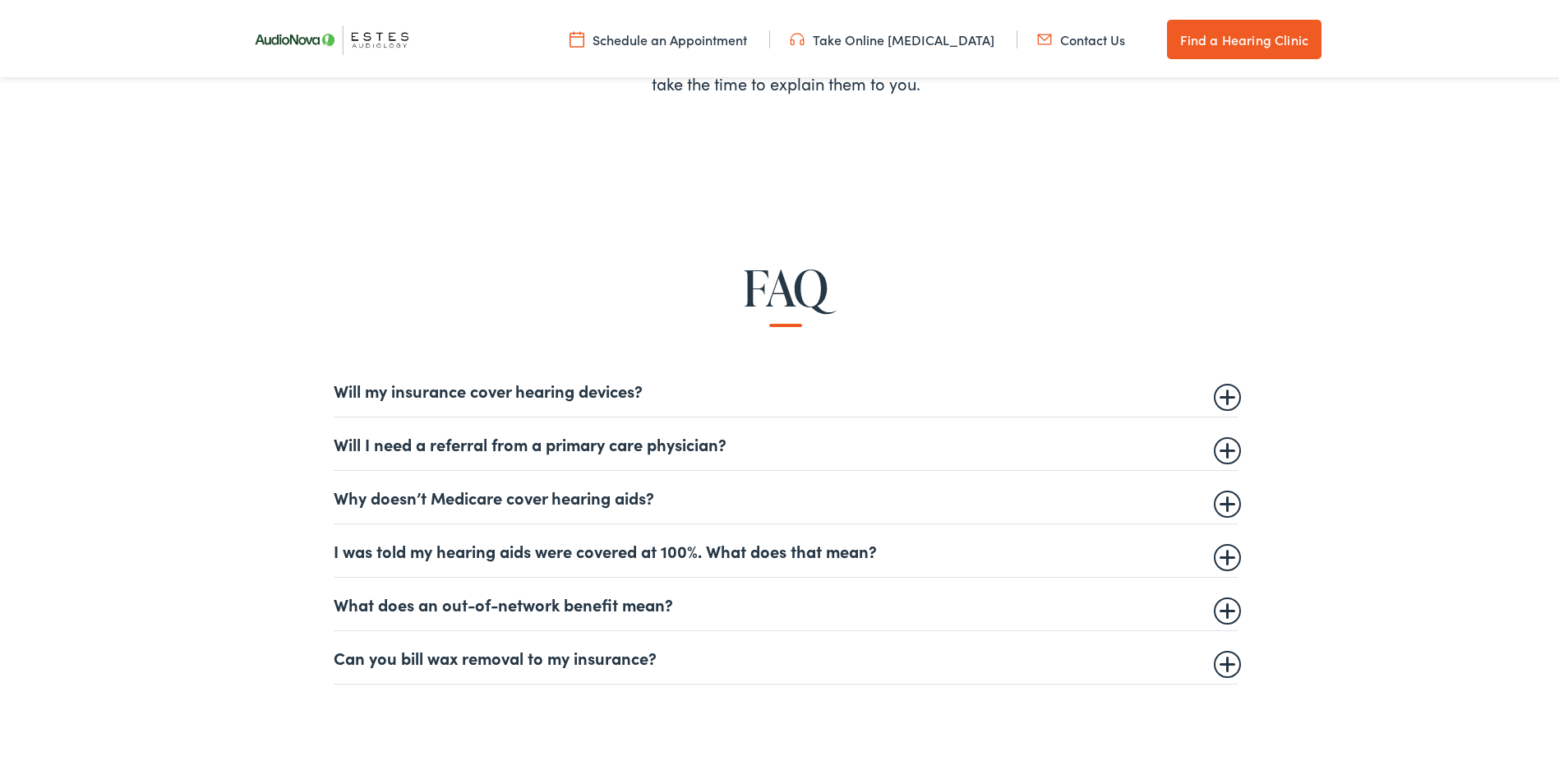
scroll to position [904, 0]
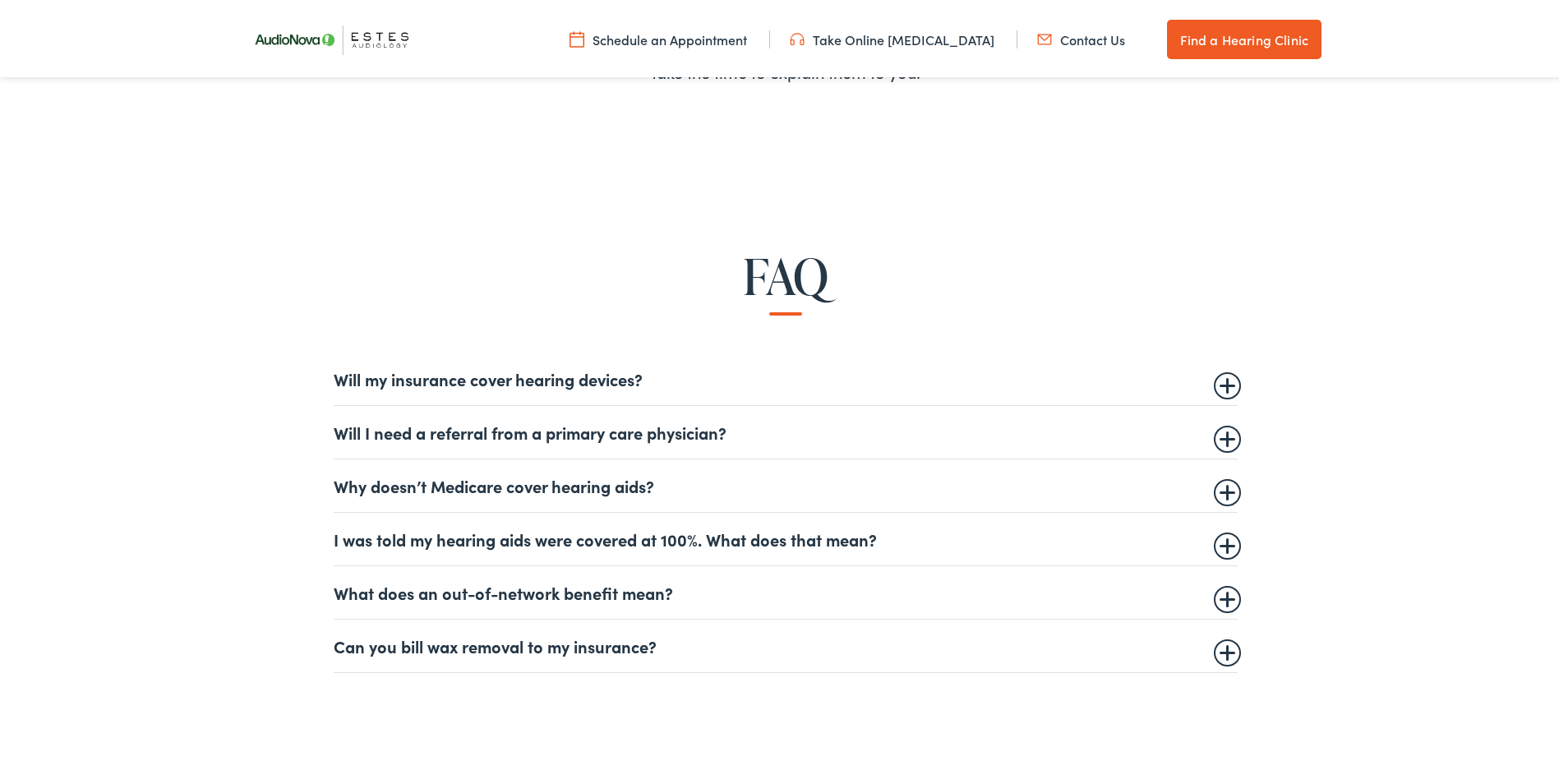
click at [1213, 376] on summary "Will my insurance cover hearing devices?" at bounding box center [785, 375] width 904 height 19
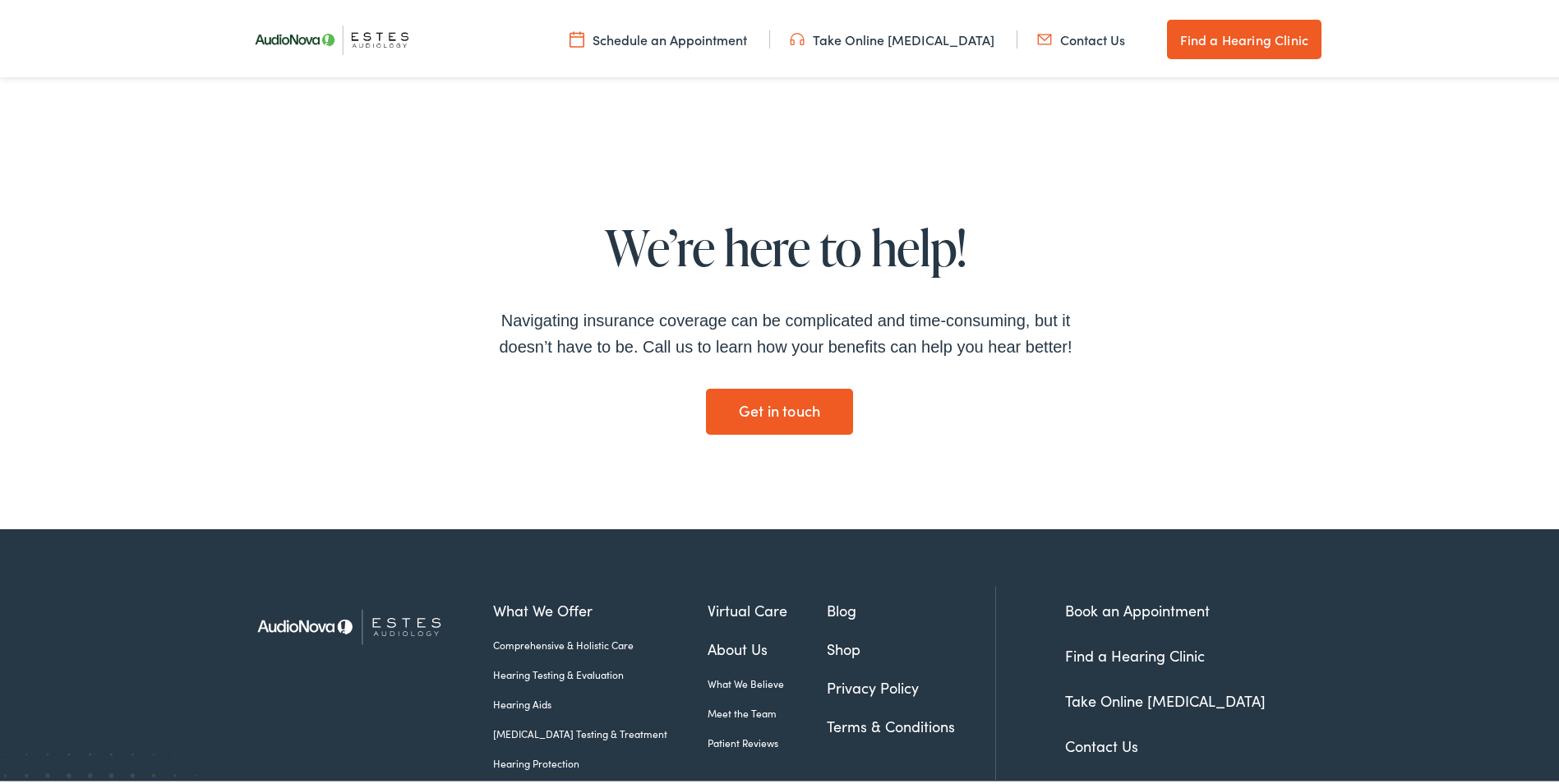
scroll to position [3122, 0]
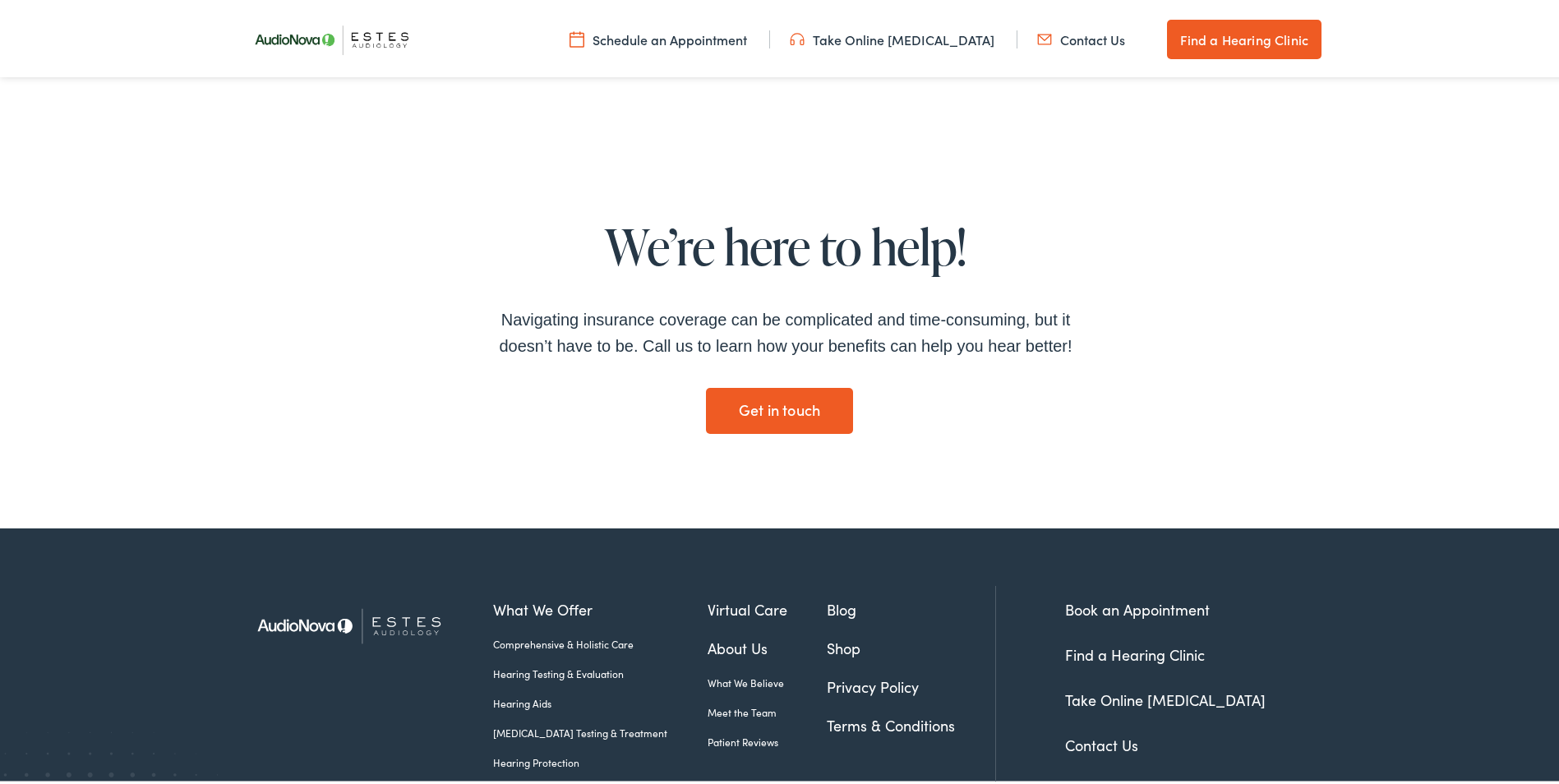
click at [771, 405] on link "Get in touch Get in touch" at bounding box center [779, 407] width 147 height 46
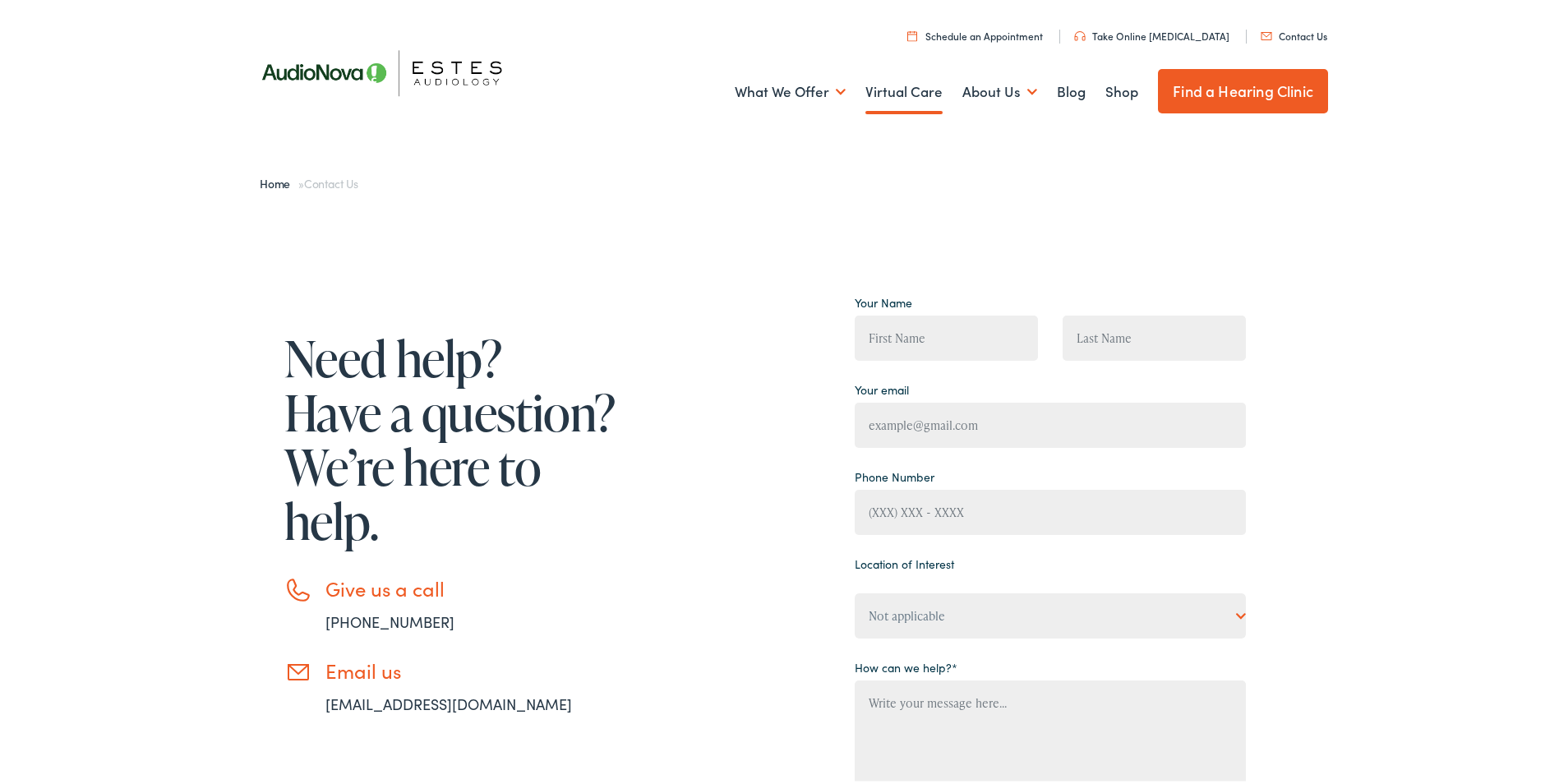
click at [922, 95] on link "Virtual Care" at bounding box center [904, 88] width 77 height 61
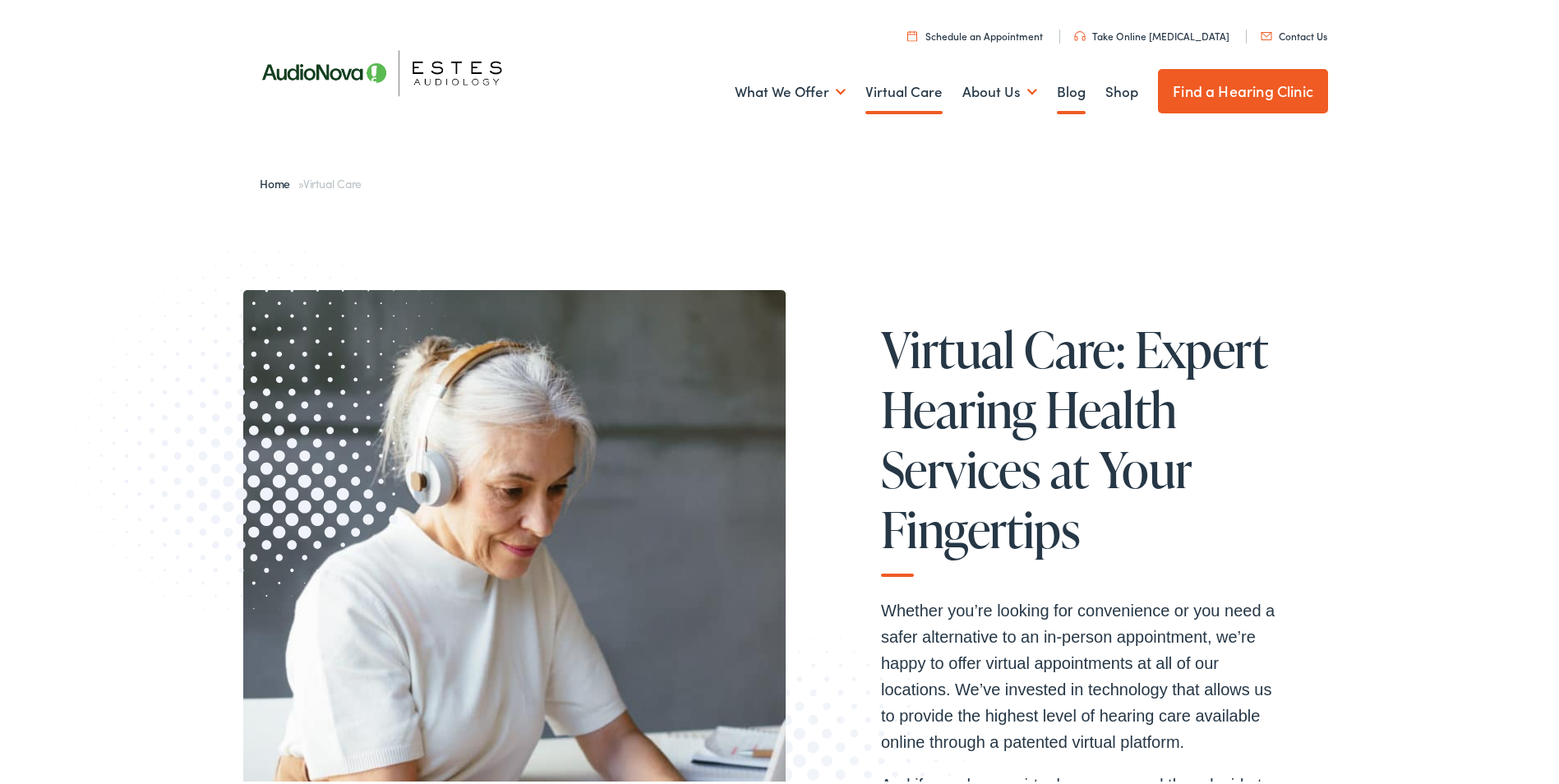
click at [1061, 89] on link "Blog" at bounding box center [1071, 88] width 29 height 61
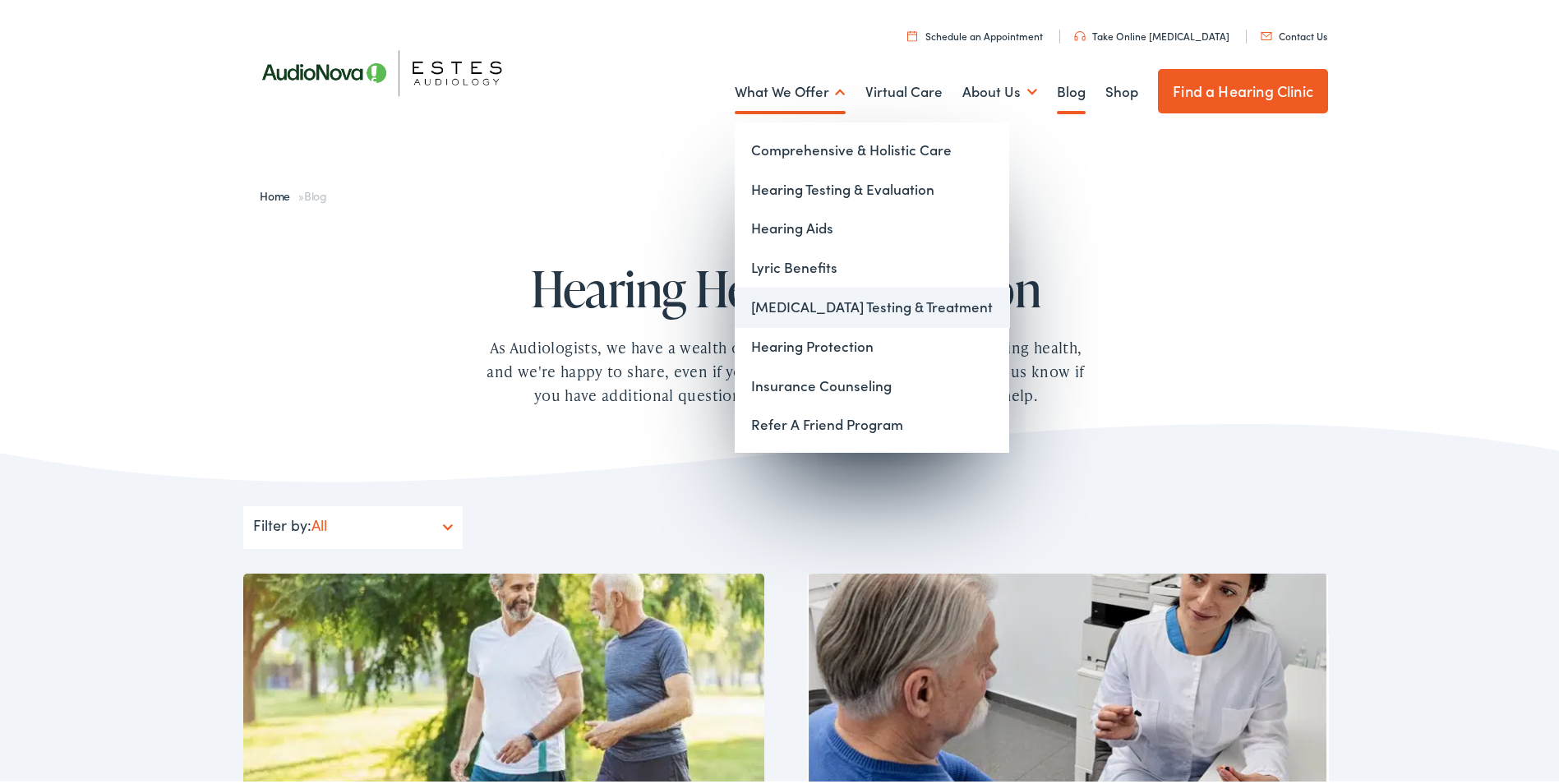
click at [785, 296] on link "[MEDICAL_DATA] Testing & Treatment" at bounding box center [872, 304] width 275 height 40
